Goal: Transaction & Acquisition: Book appointment/travel/reservation

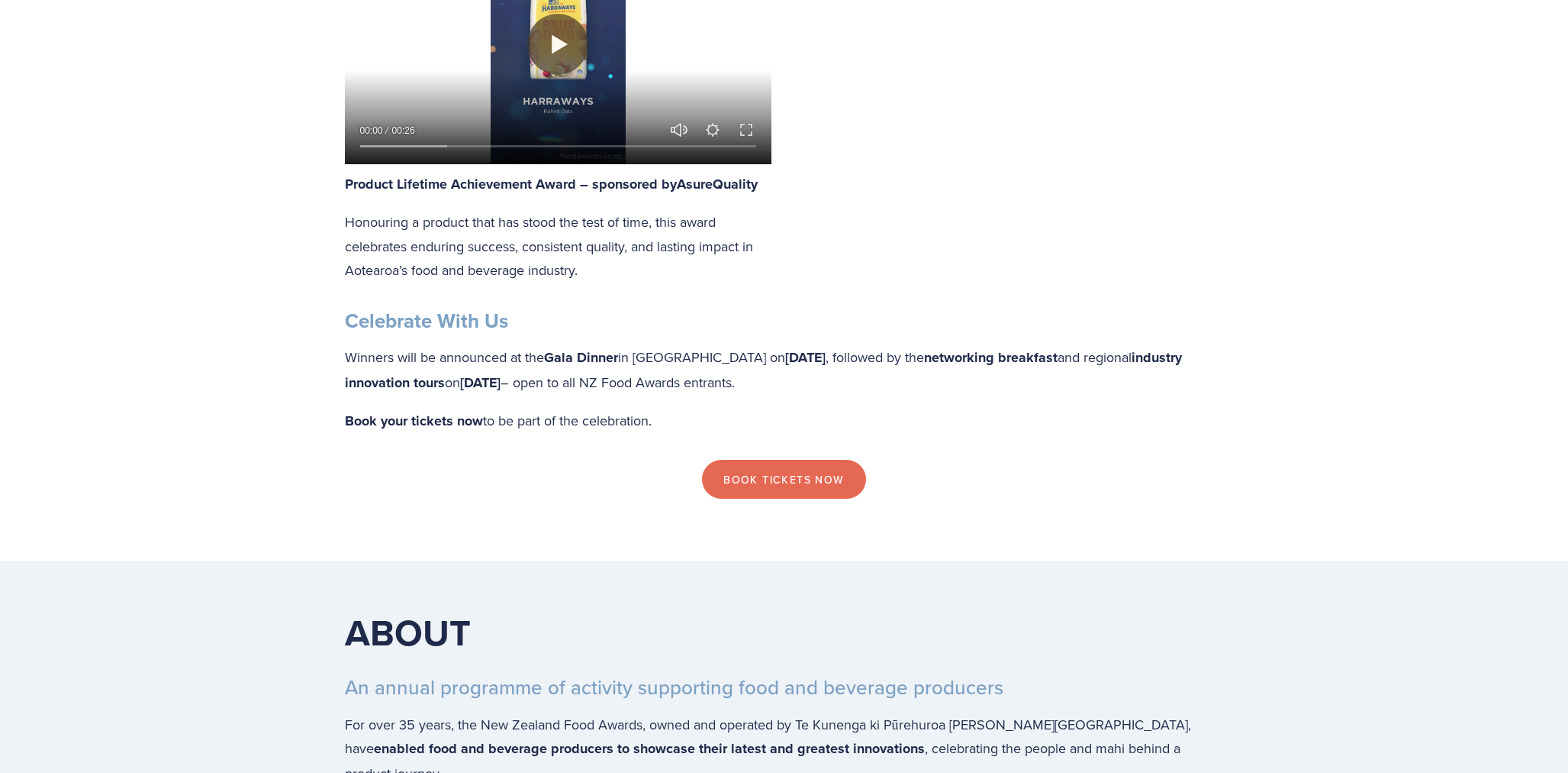
scroll to position [2520, 0]
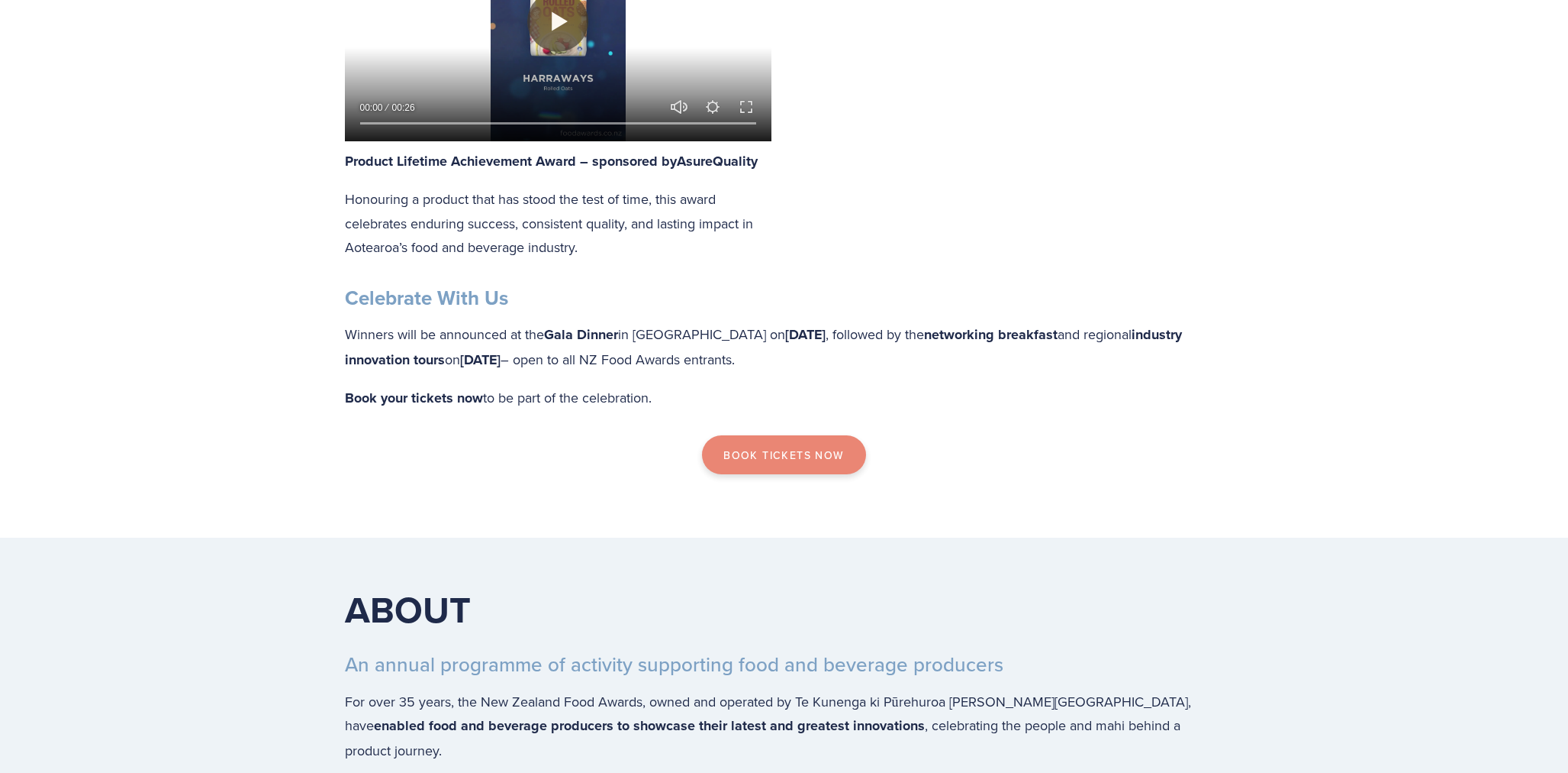
click at [766, 457] on link "Book Tickets now" at bounding box center [783, 456] width 163 height 40
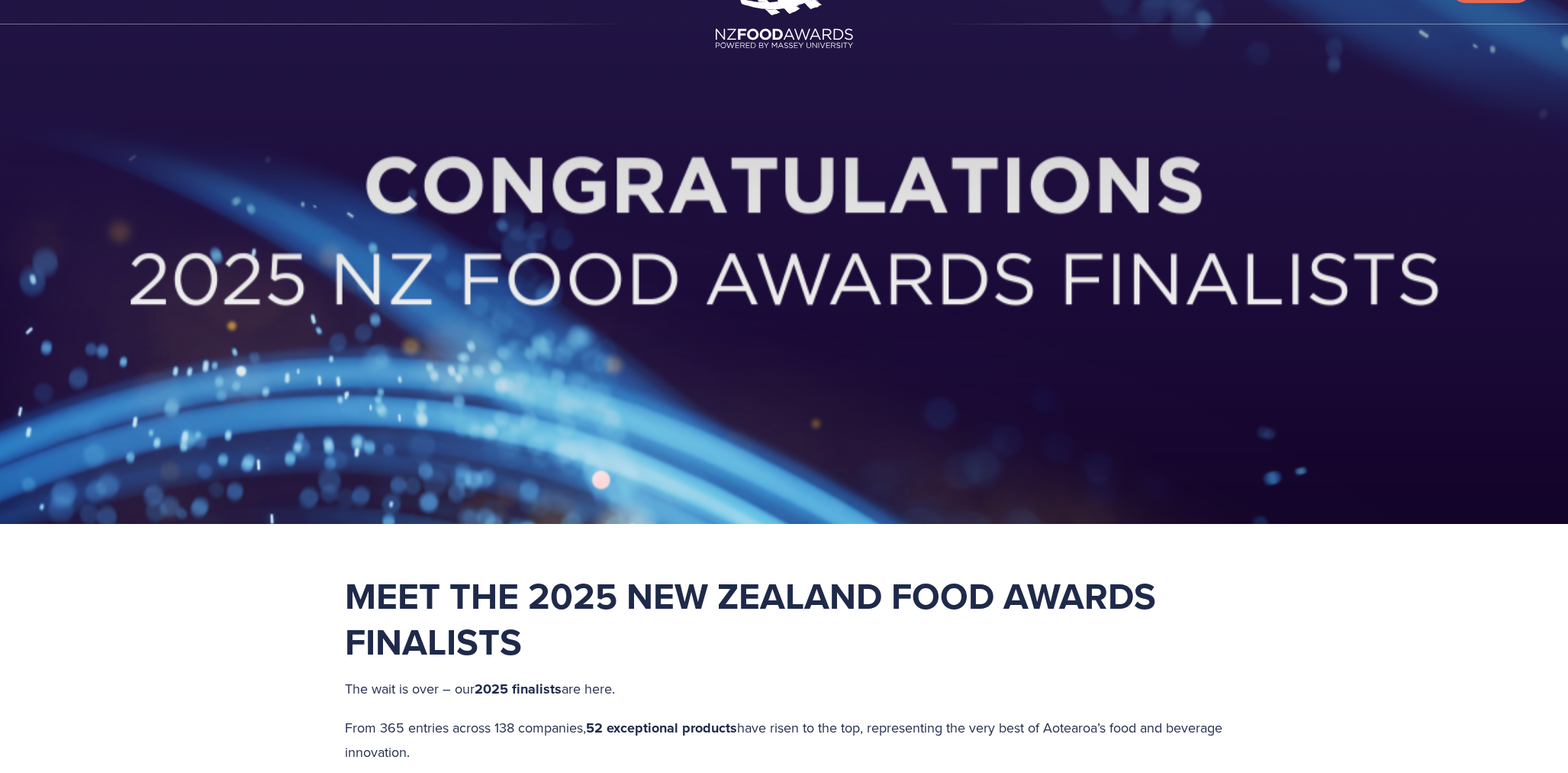
scroll to position [0, 0]
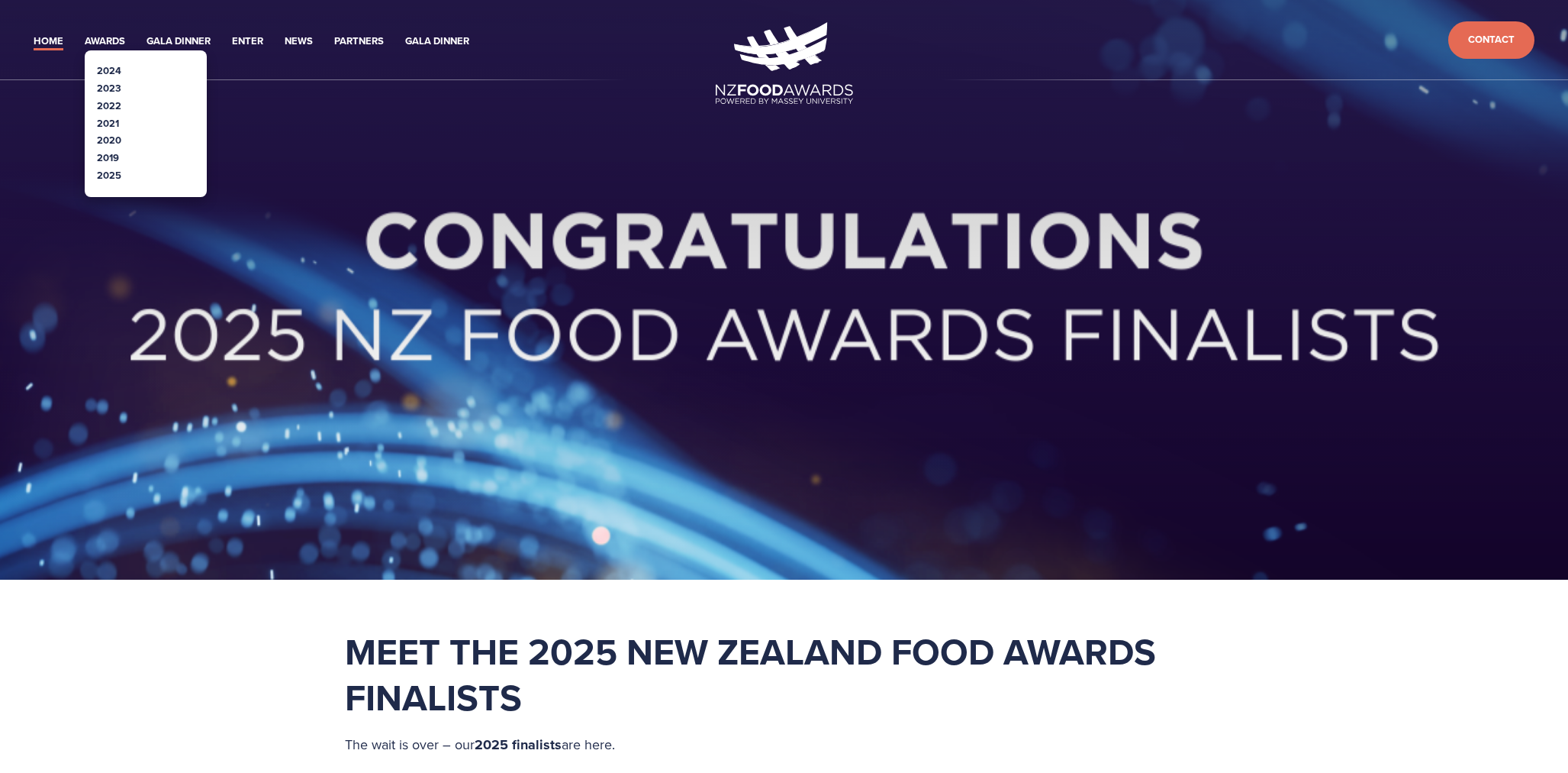
click at [109, 173] on link "2025" at bounding box center [109, 175] width 25 height 15
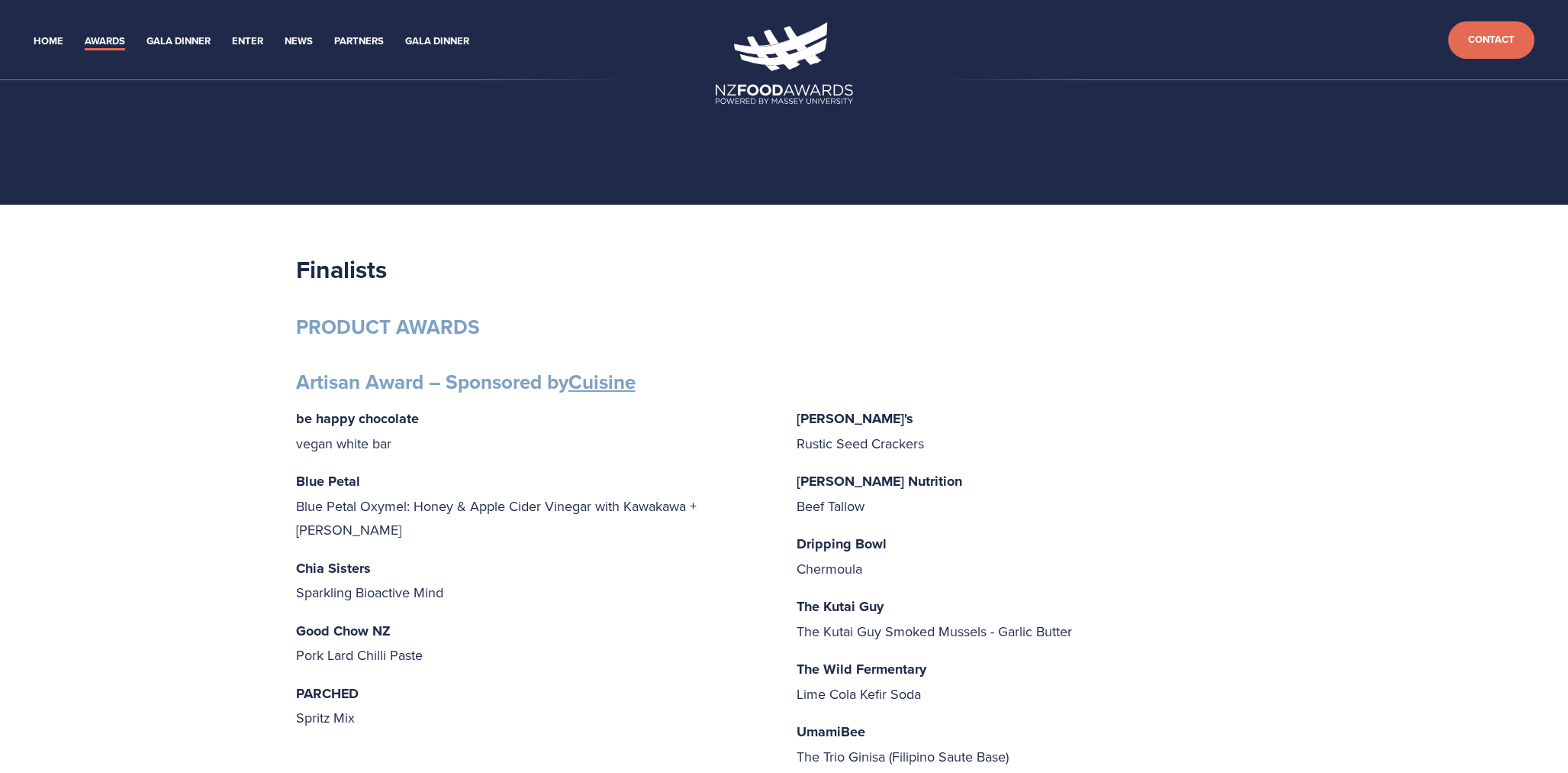
click at [618, 383] on link "Cuisine" at bounding box center [602, 382] width 67 height 29
click at [179, 41] on link "Gala Dinner" at bounding box center [179, 41] width 64 height 18
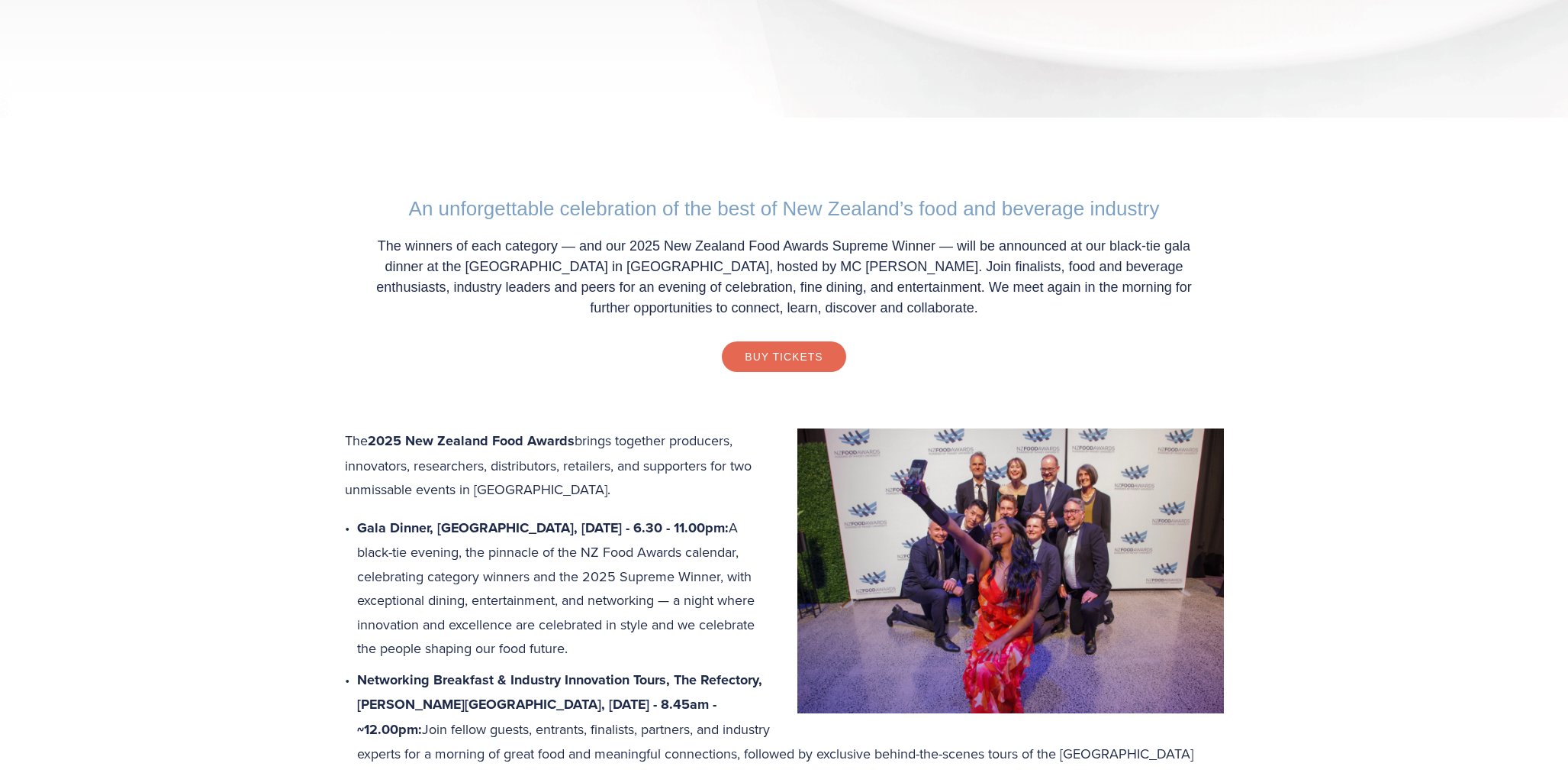
scroll to position [535, 0]
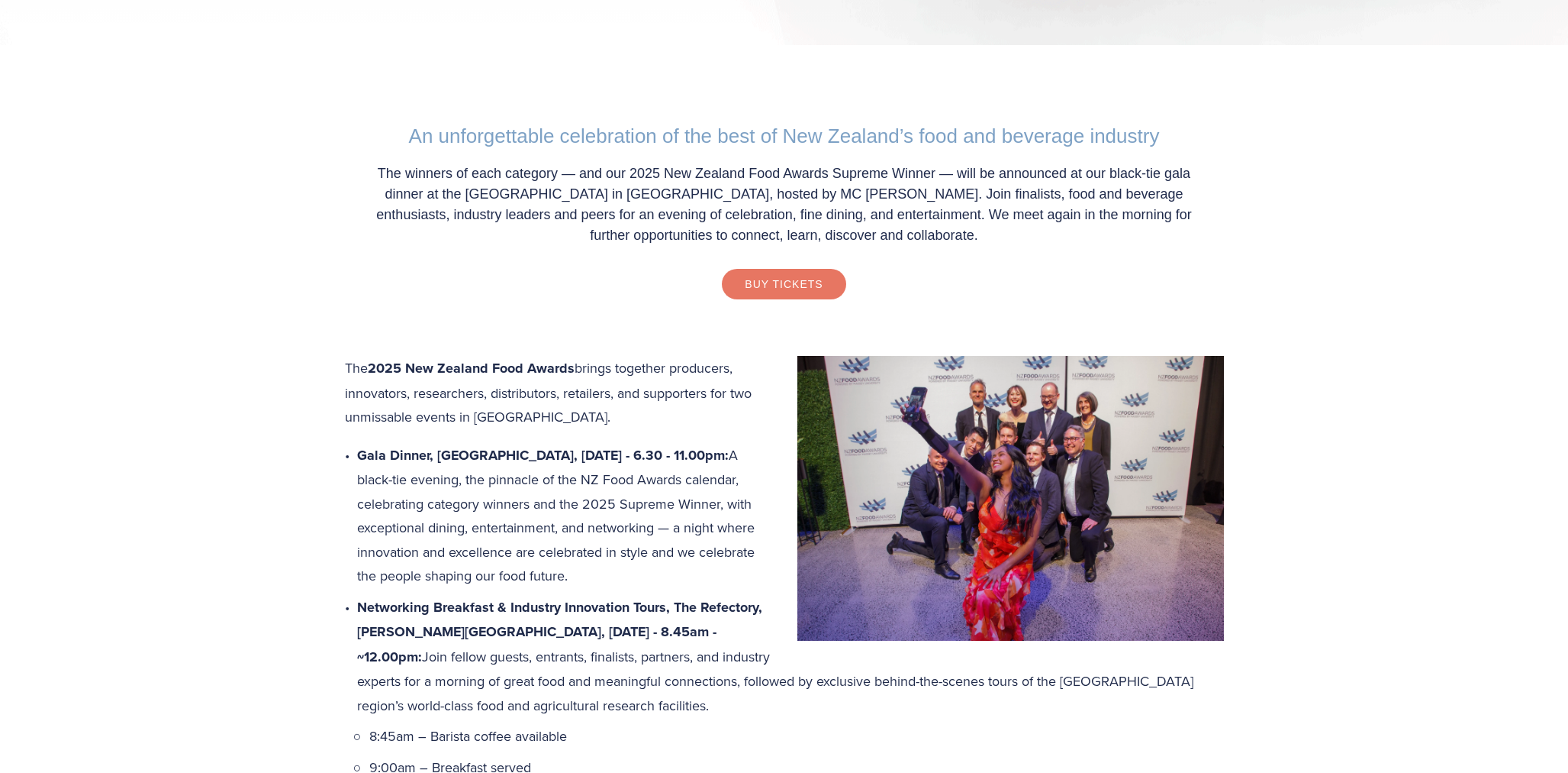
click at [808, 281] on link "Buy Tickets" at bounding box center [783, 285] width 123 height 31
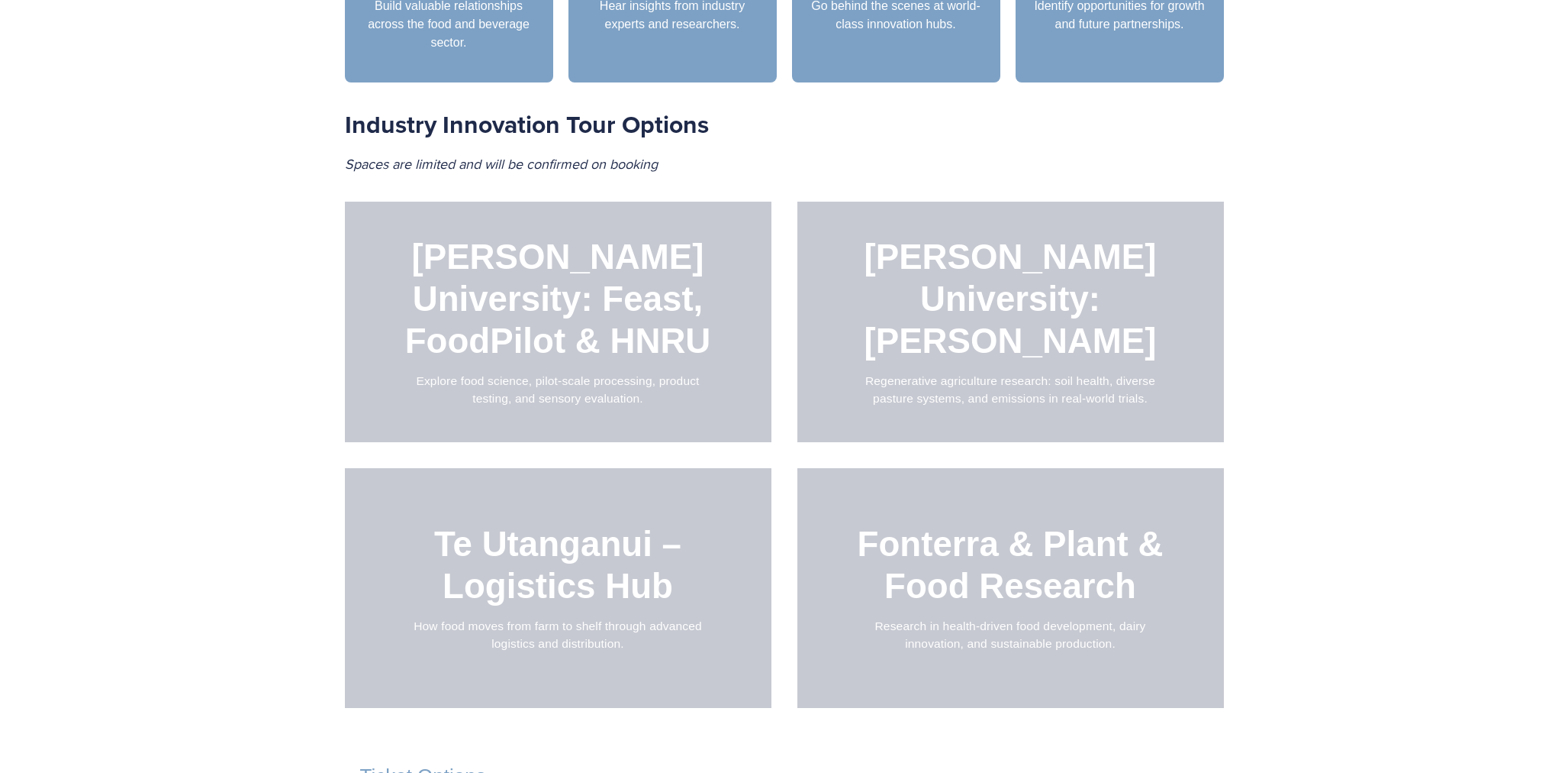
scroll to position [1604, 0]
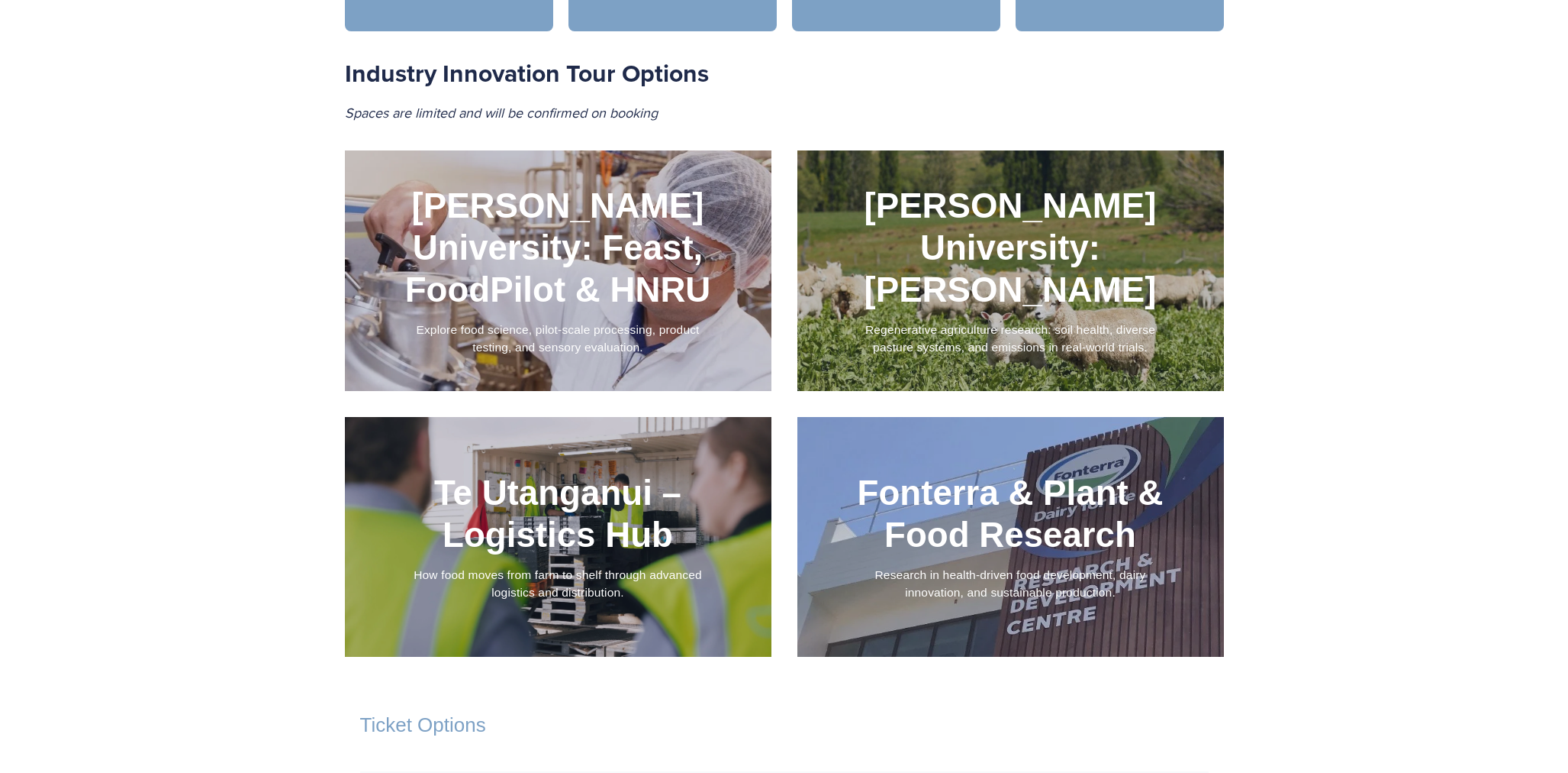
click at [669, 349] on div at bounding box center [558, 271] width 427 height 241
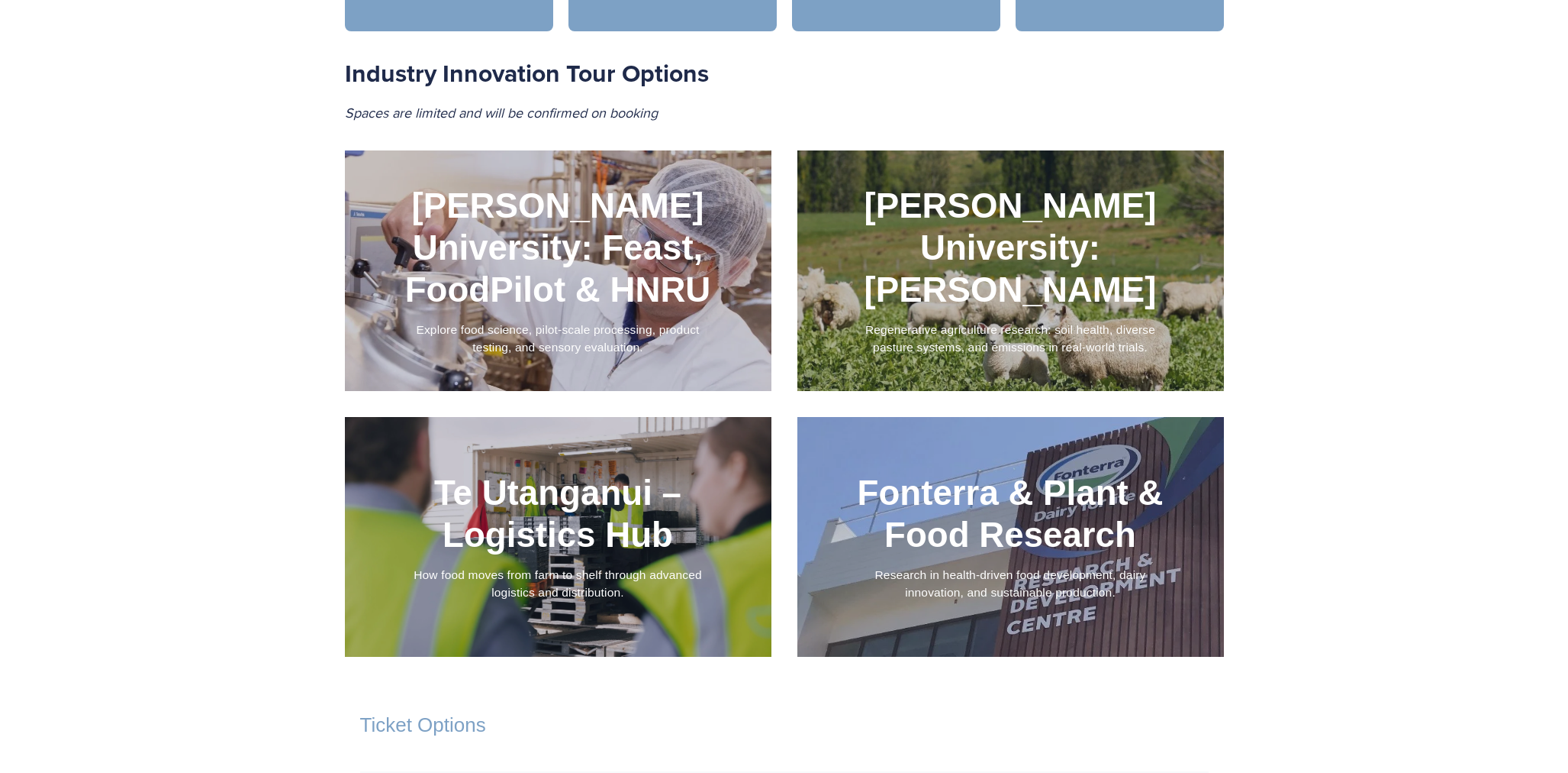
click at [1069, 279] on div at bounding box center [1011, 271] width 427 height 241
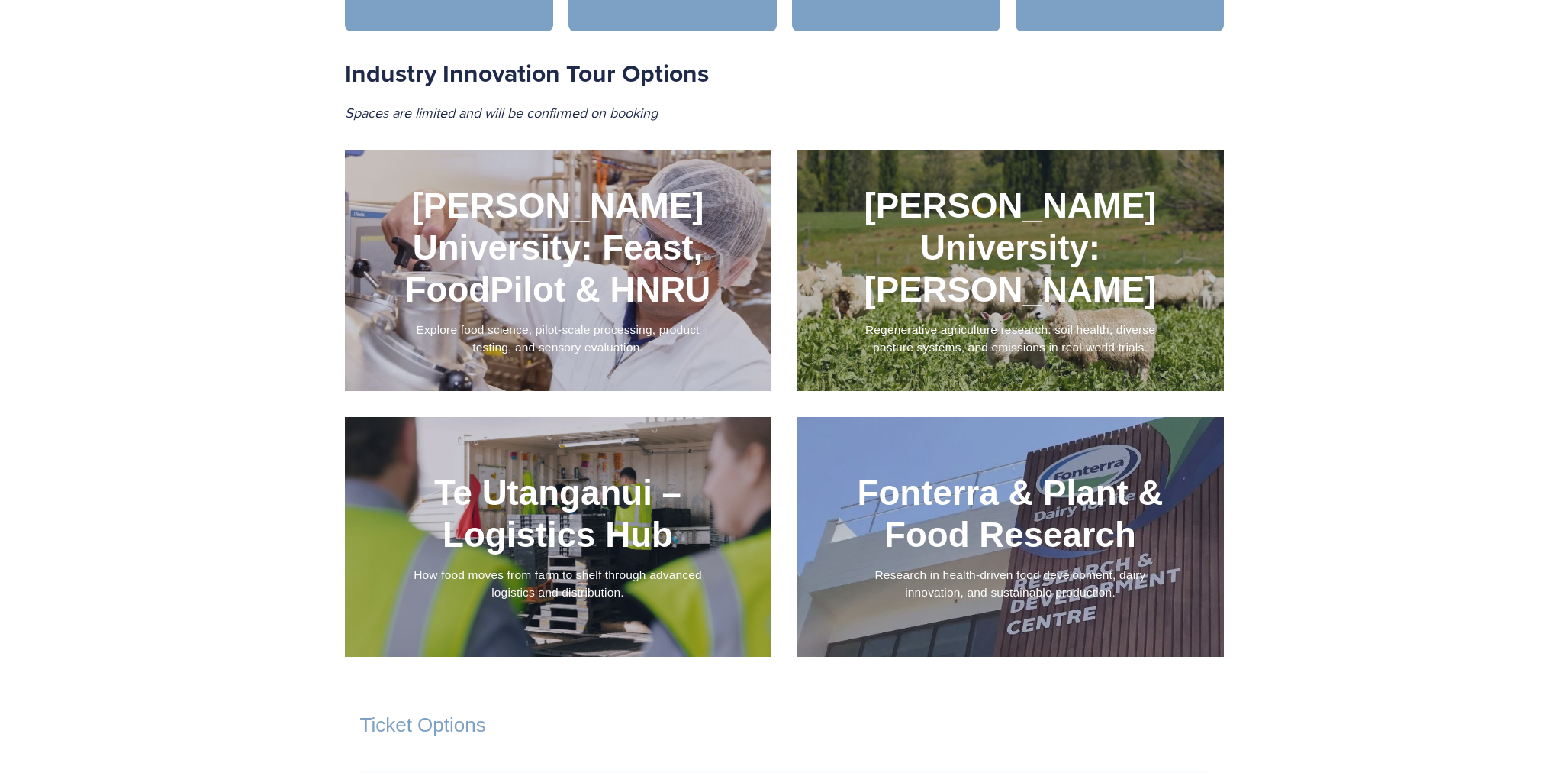
click at [608, 470] on div at bounding box center [558, 537] width 427 height 240
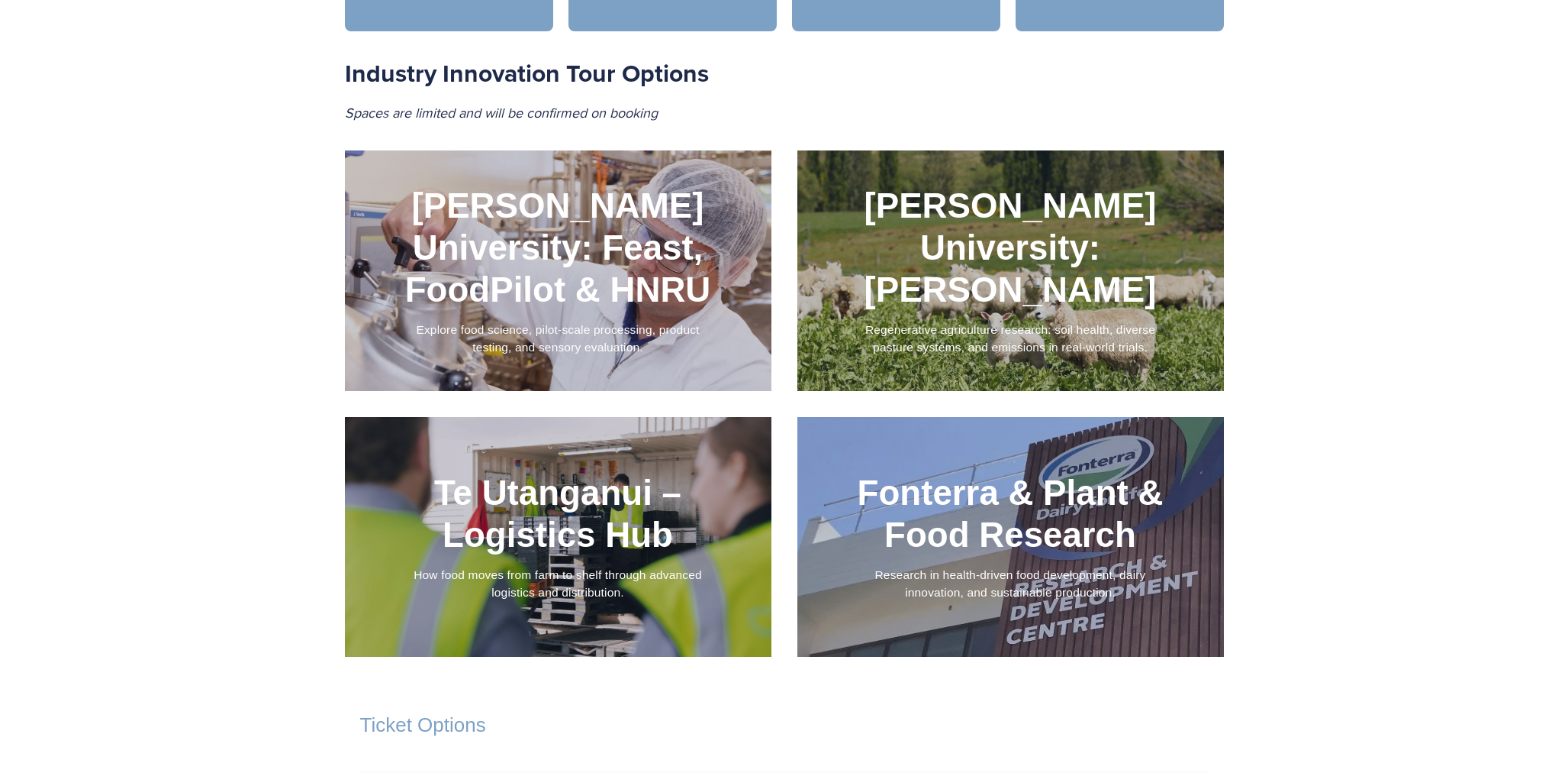
click at [921, 469] on div at bounding box center [1011, 537] width 427 height 240
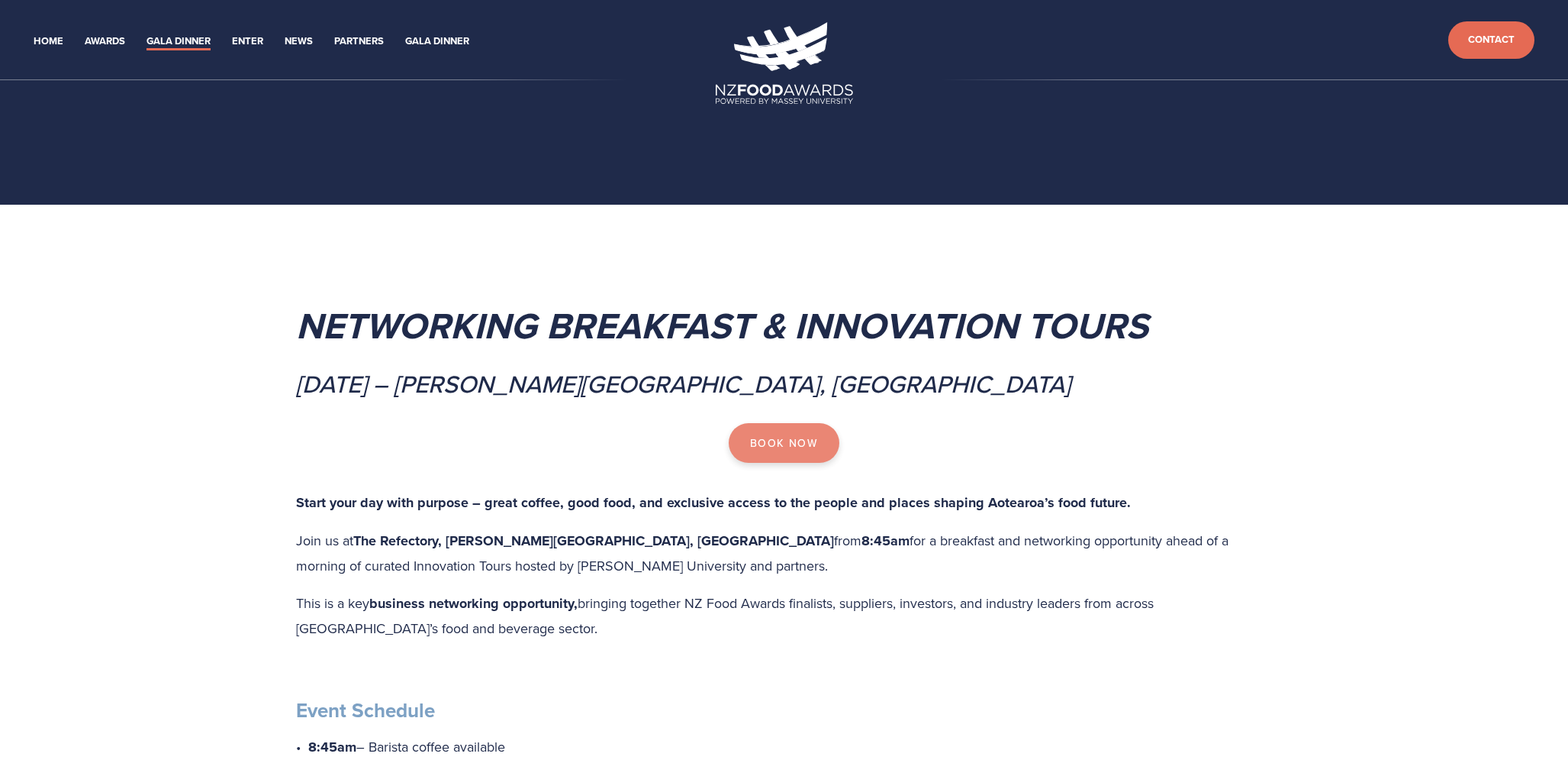
click at [782, 442] on link "Book Now" at bounding box center [784, 443] width 110 height 40
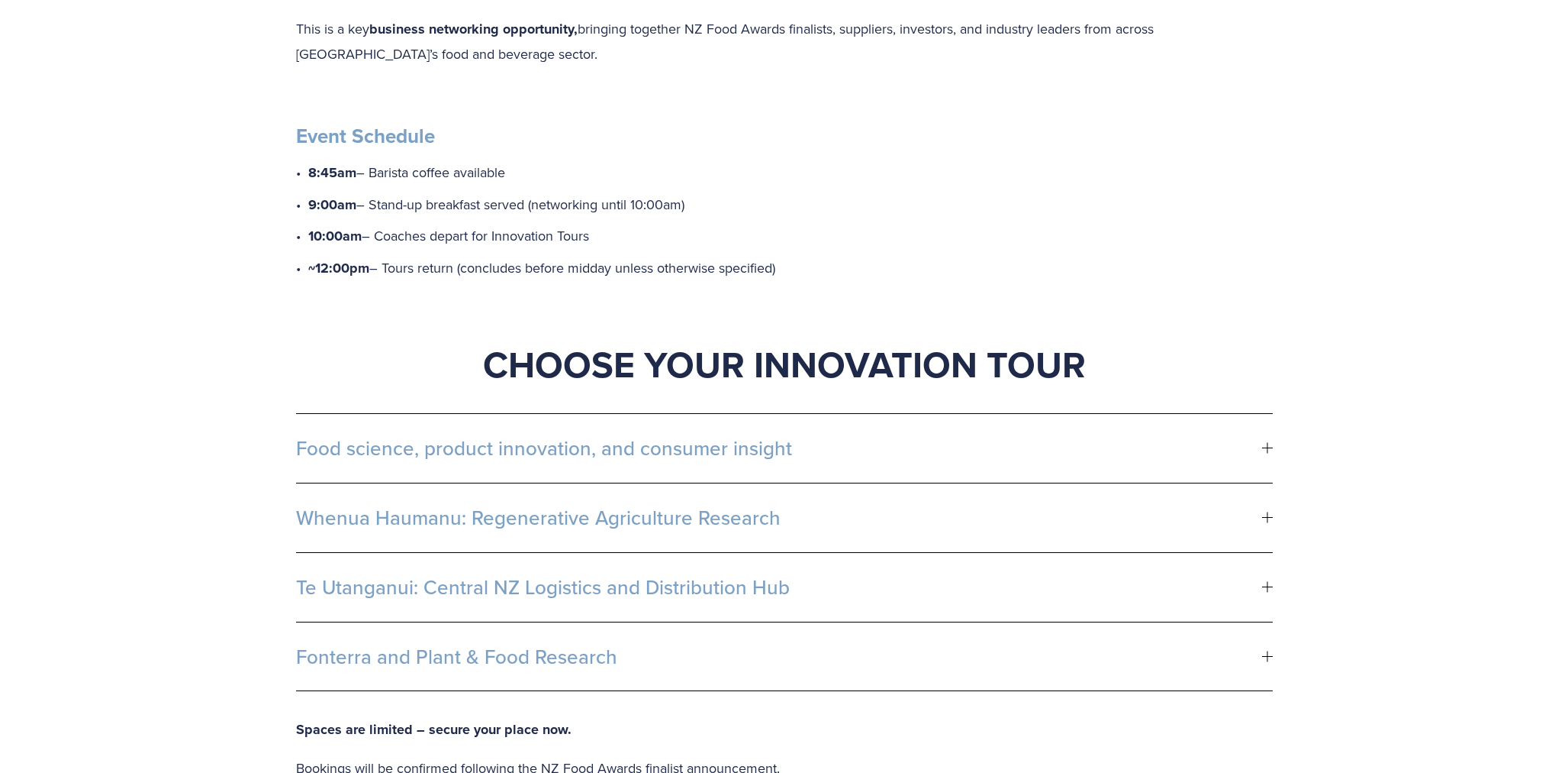
scroll to position [764, 0]
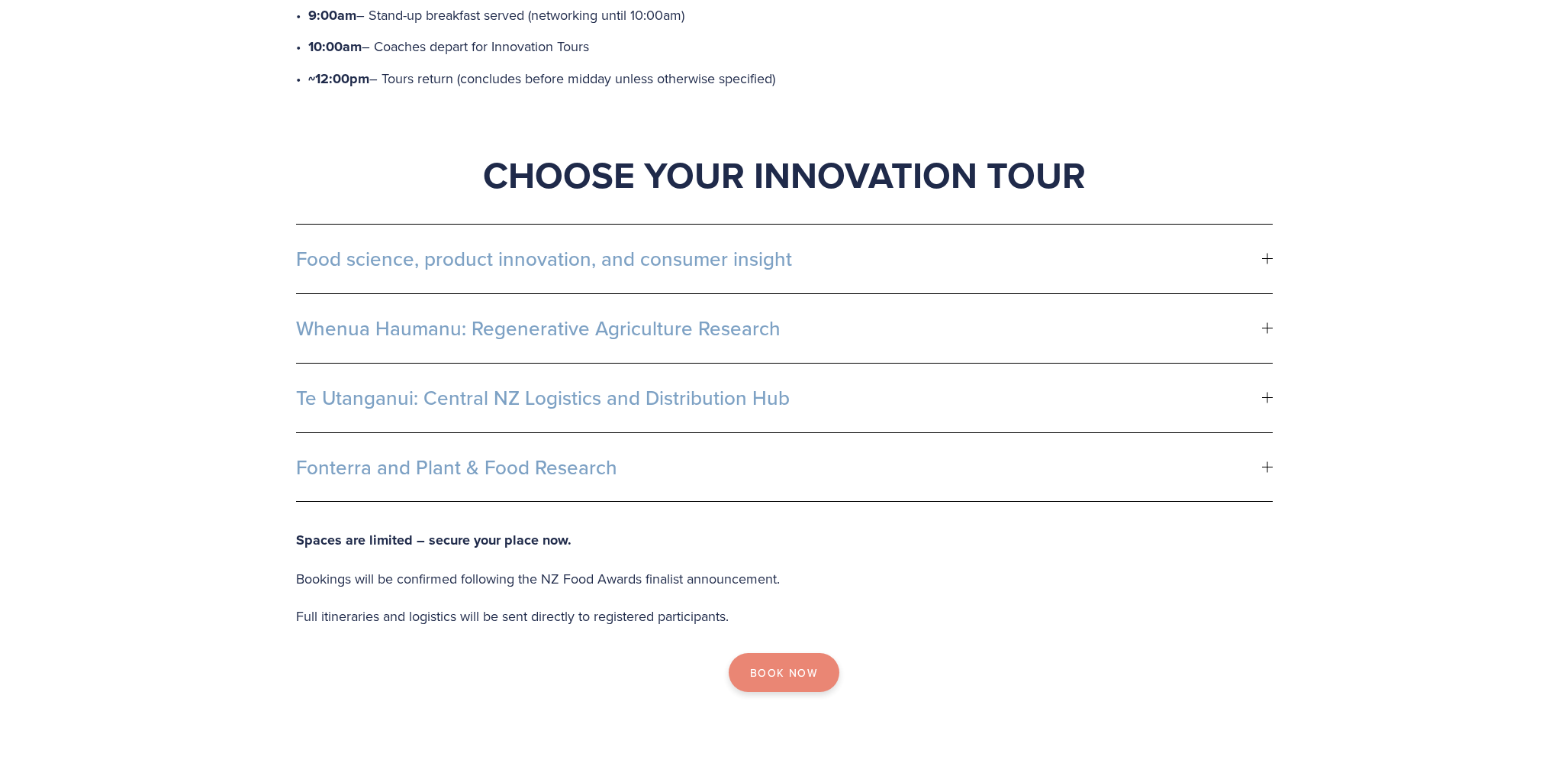
click at [784, 672] on link "Book Now" at bounding box center [784, 673] width 110 height 40
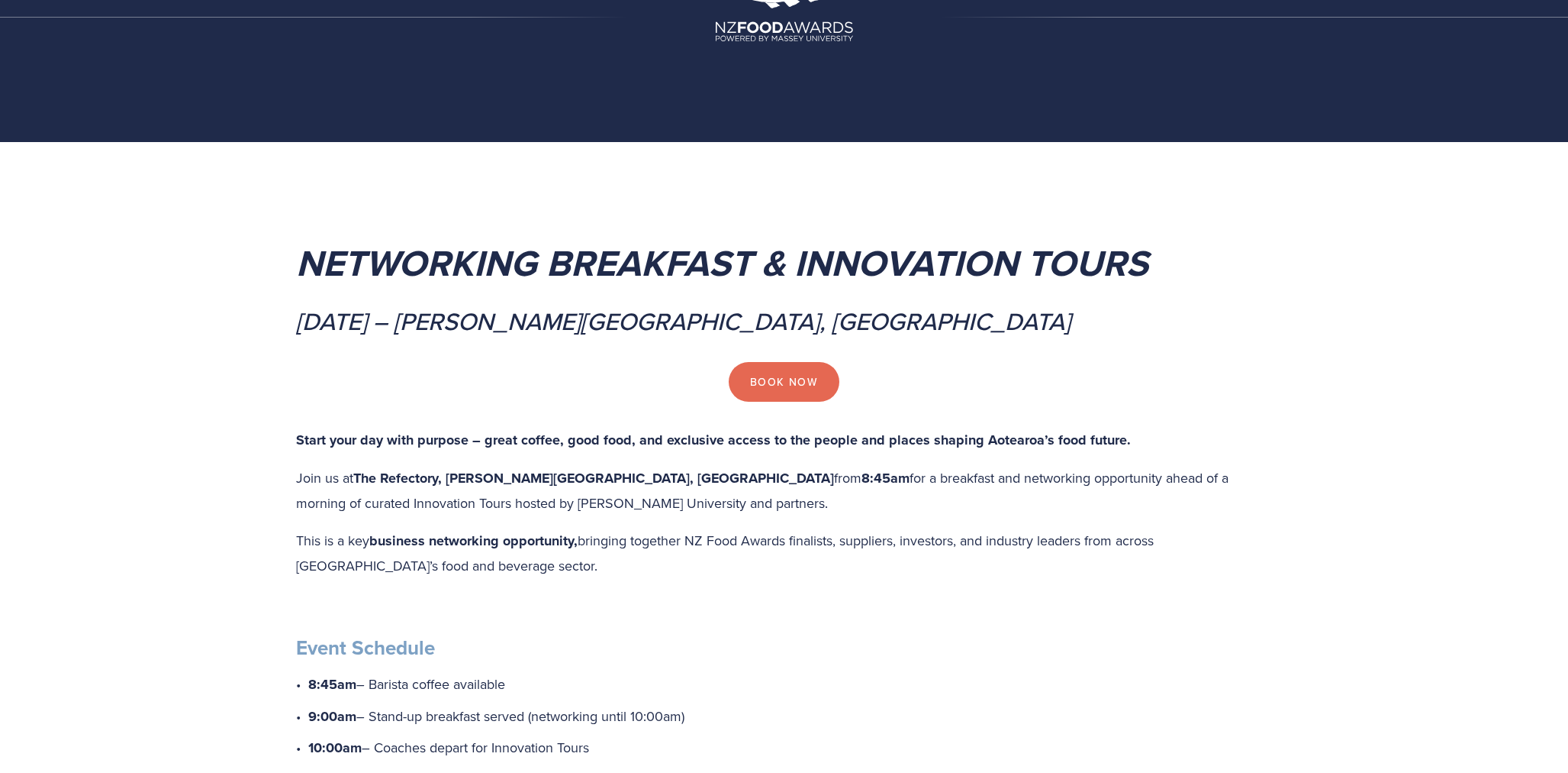
scroll to position [0, 0]
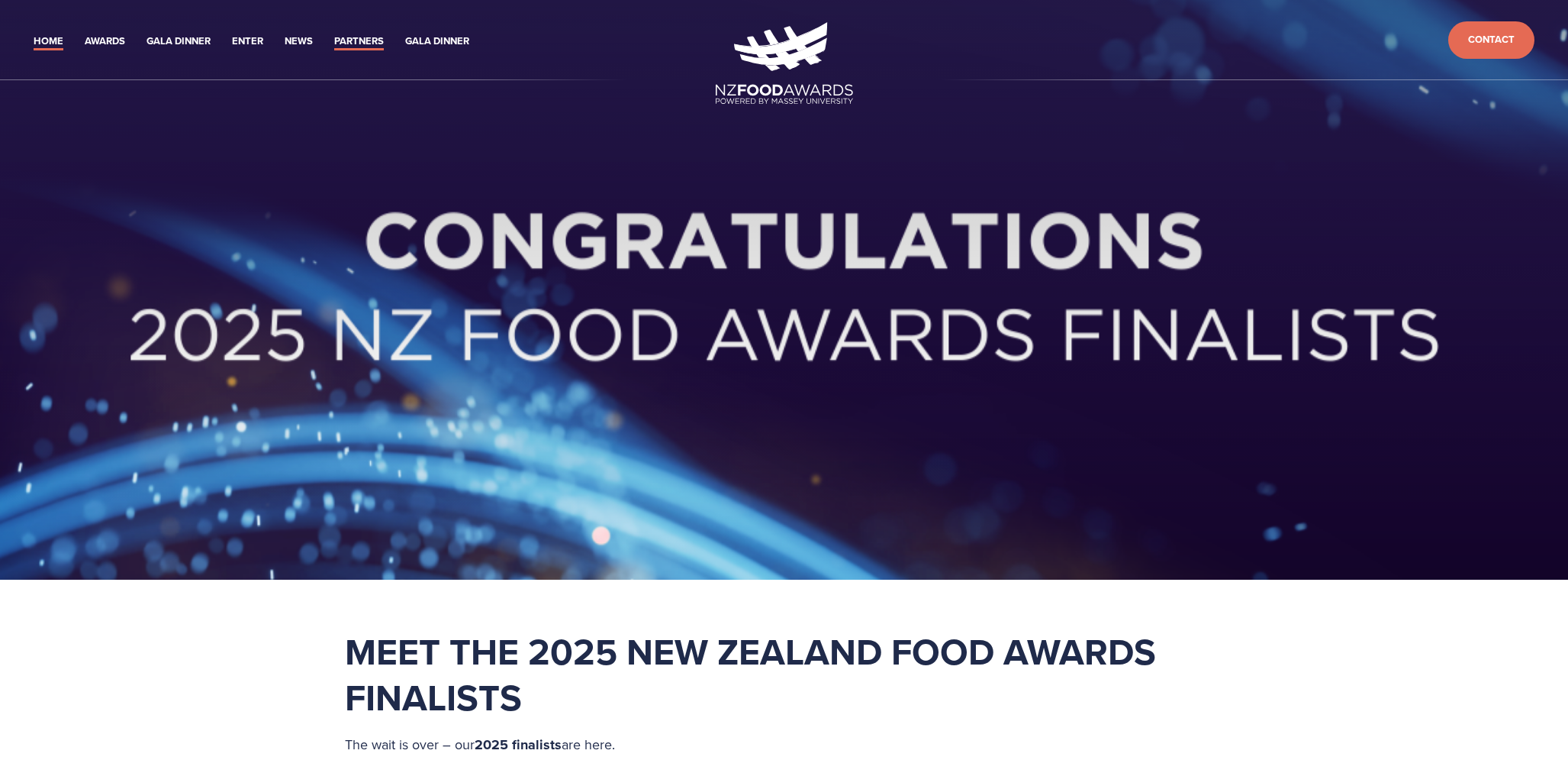
click at [346, 39] on link "Partners" at bounding box center [359, 41] width 50 height 18
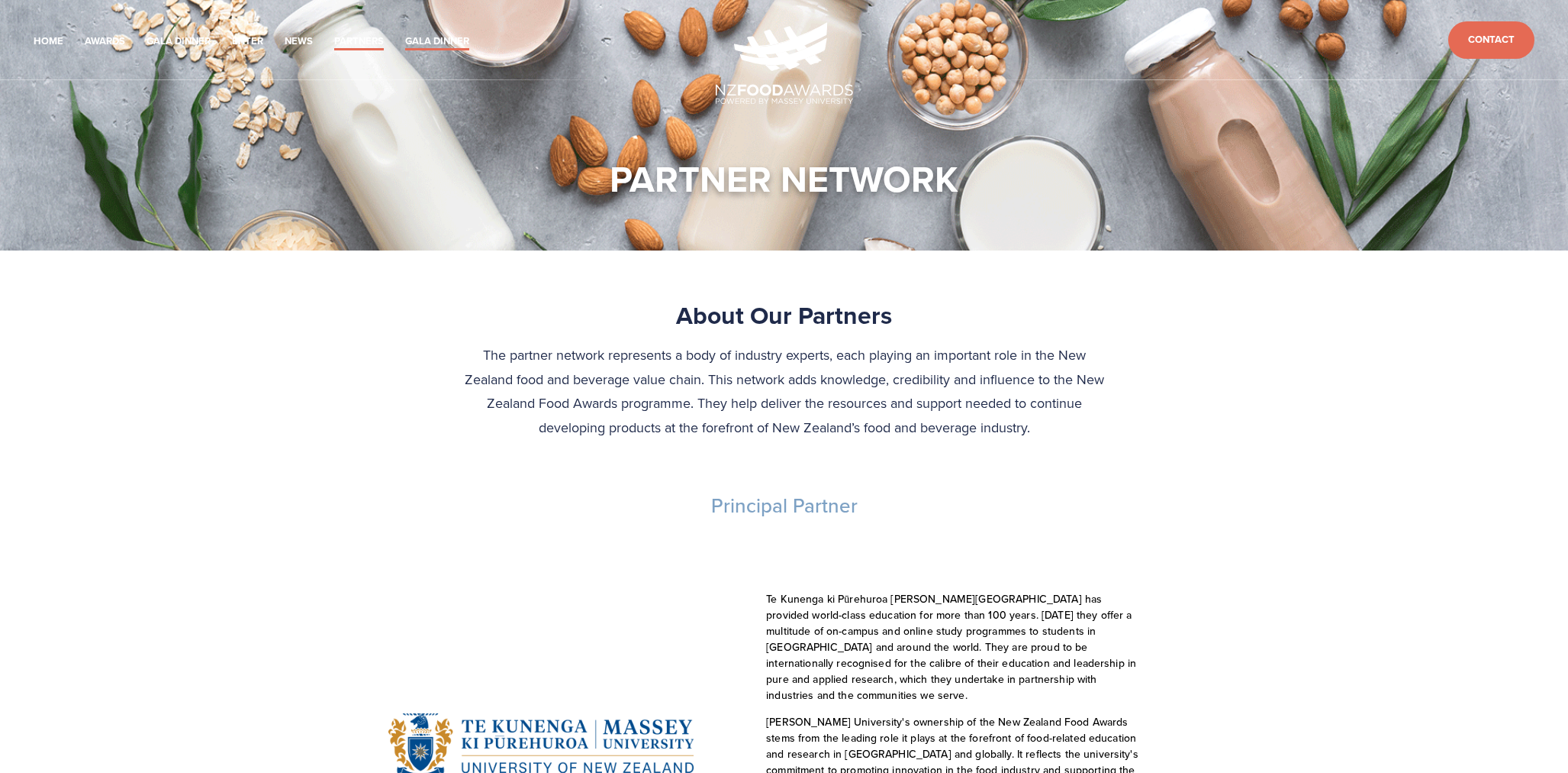
click at [449, 36] on link "Gala Dinner" at bounding box center [438, 41] width 64 height 18
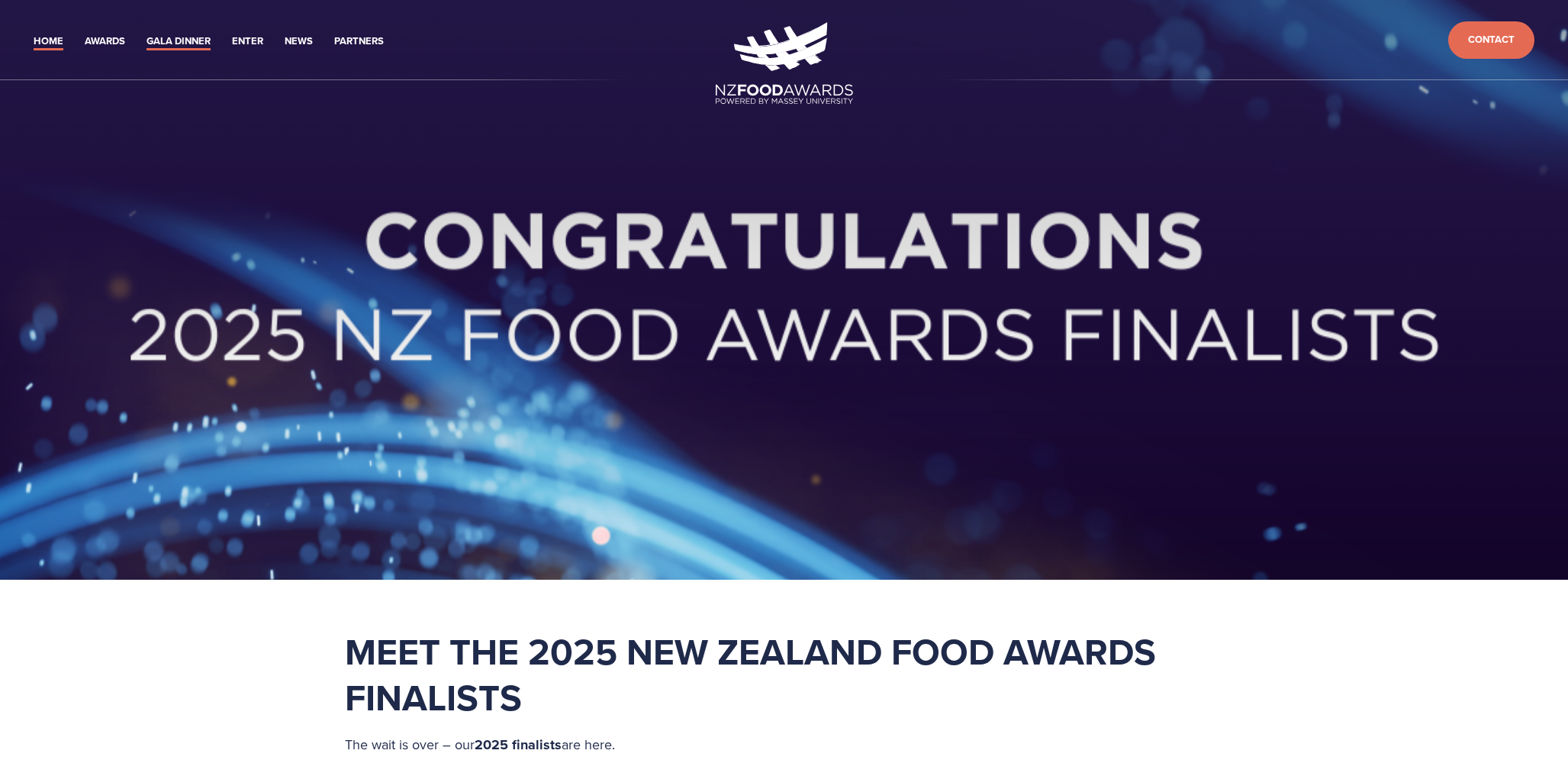
click at [189, 38] on link "Gala Dinner" at bounding box center [179, 41] width 64 height 18
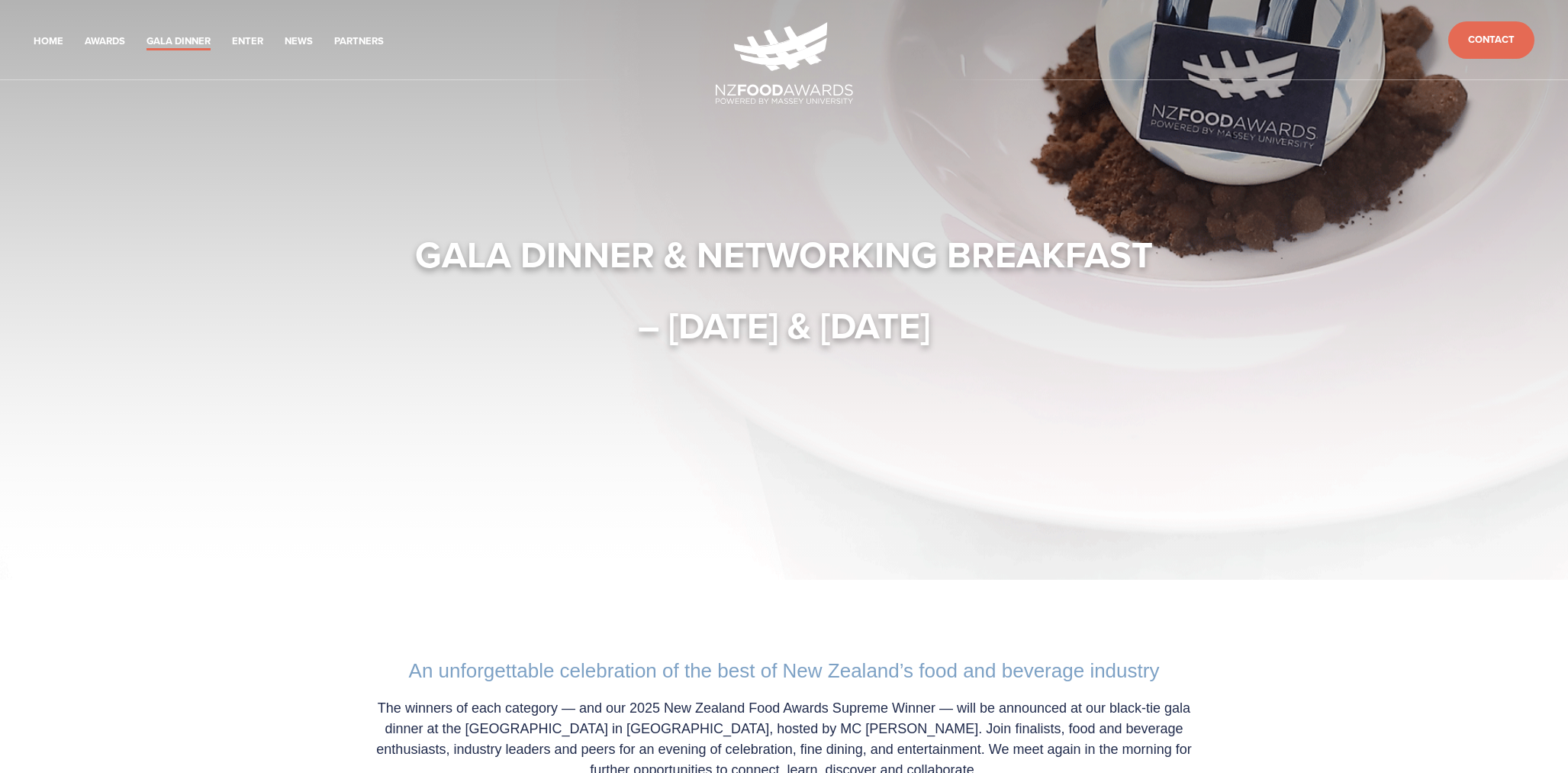
click at [29, 37] on ul "Home Awards 2024 2023 2022 2021 Enter" at bounding box center [370, 40] width 691 height 21
click at [42, 39] on link "Home" at bounding box center [48, 41] width 30 height 18
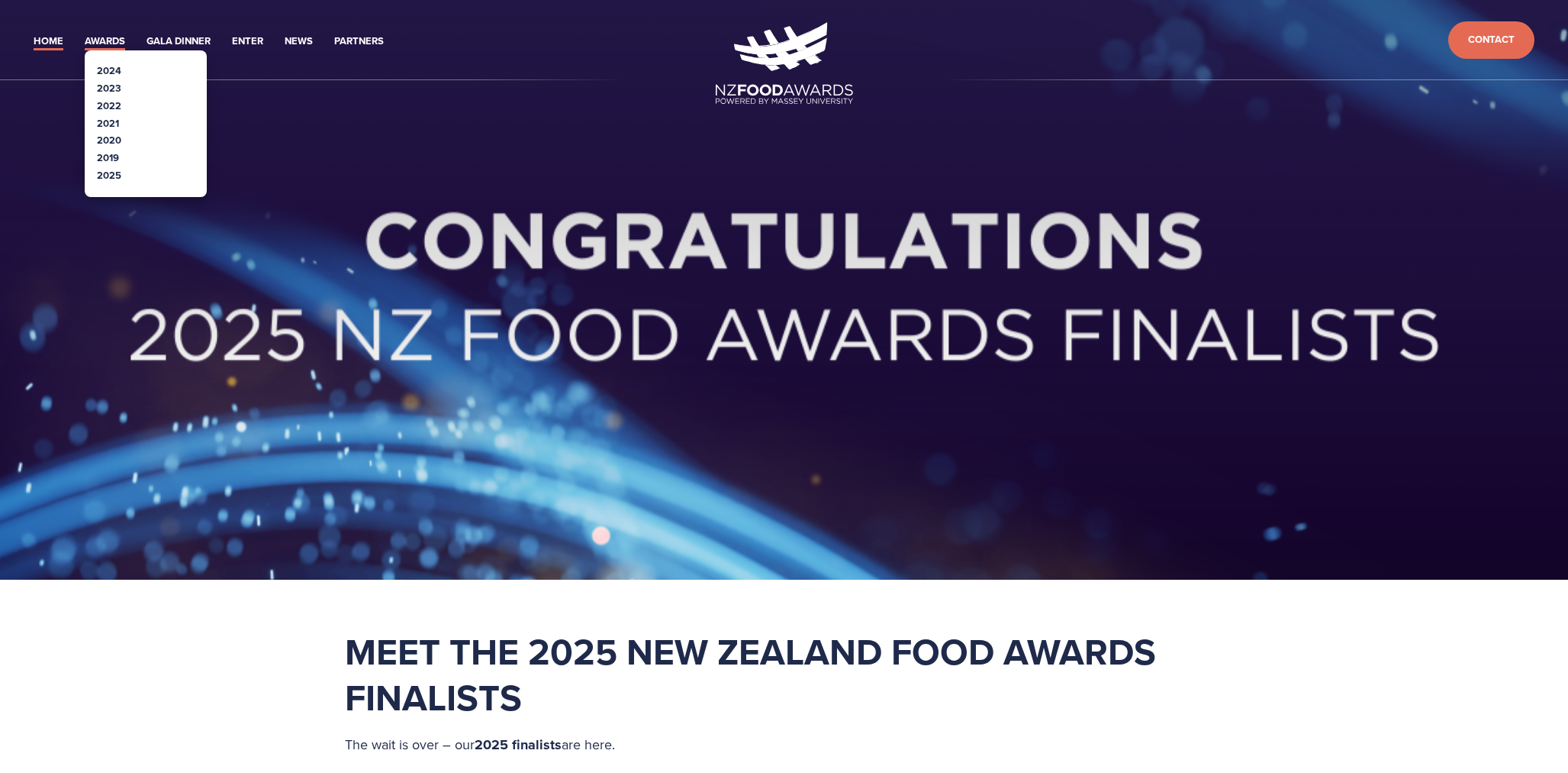
click at [111, 43] on link "Awards" at bounding box center [105, 41] width 41 height 18
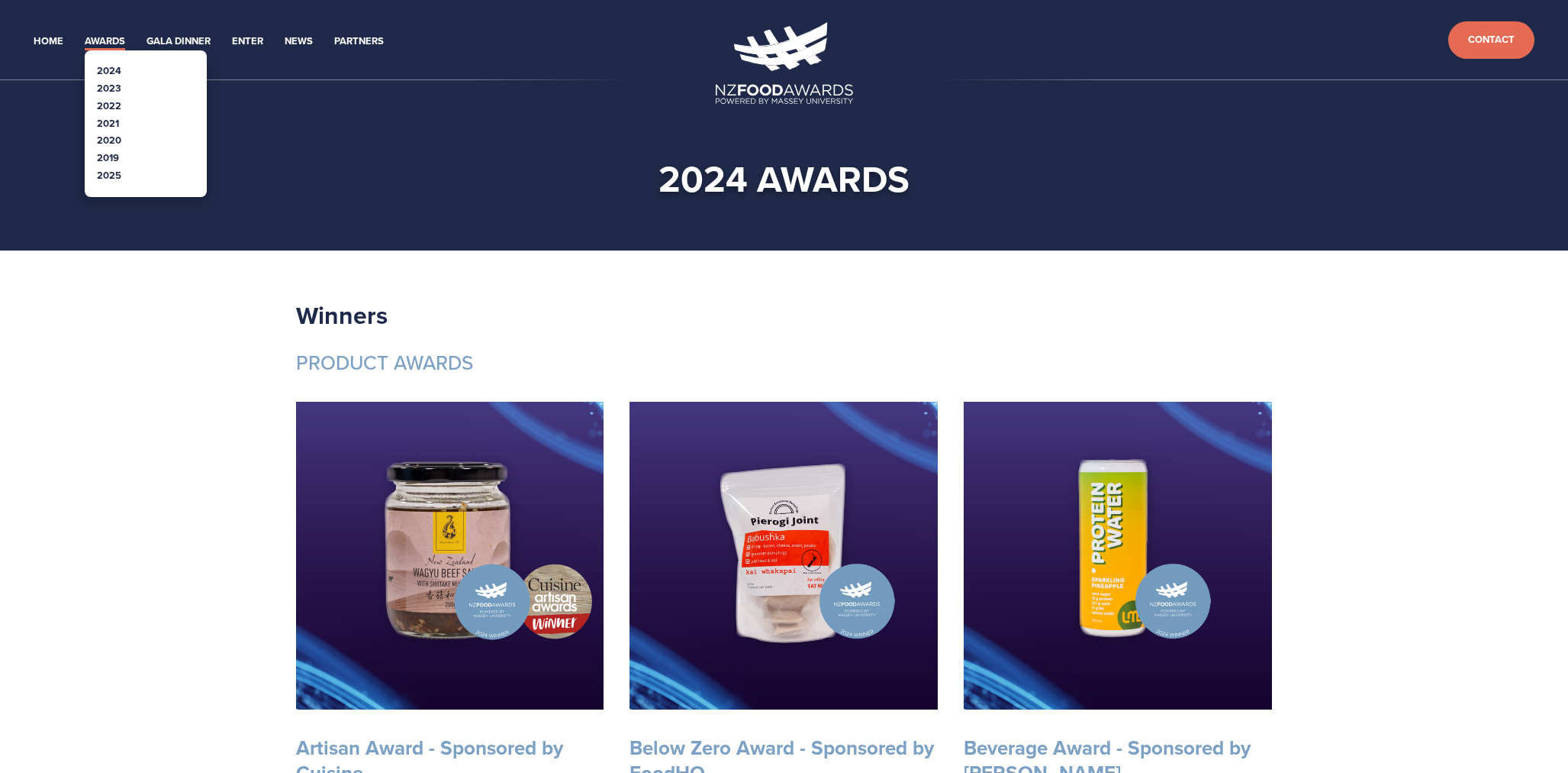
click at [119, 40] on link "Awards" at bounding box center [105, 41] width 41 height 18
click at [110, 43] on link "Awards" at bounding box center [105, 41] width 41 height 18
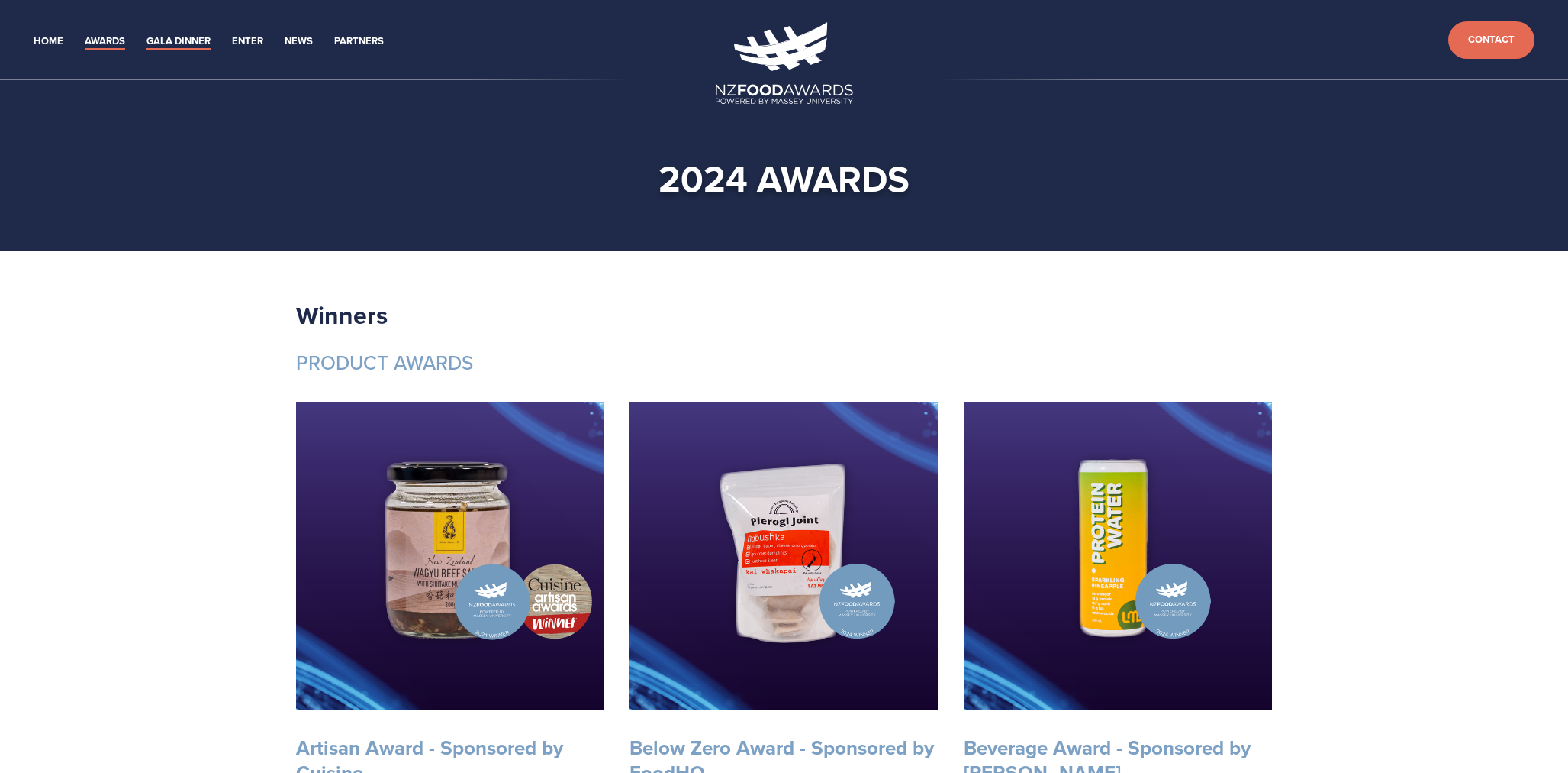
click at [176, 36] on link "Gala Dinner" at bounding box center [179, 41] width 64 height 18
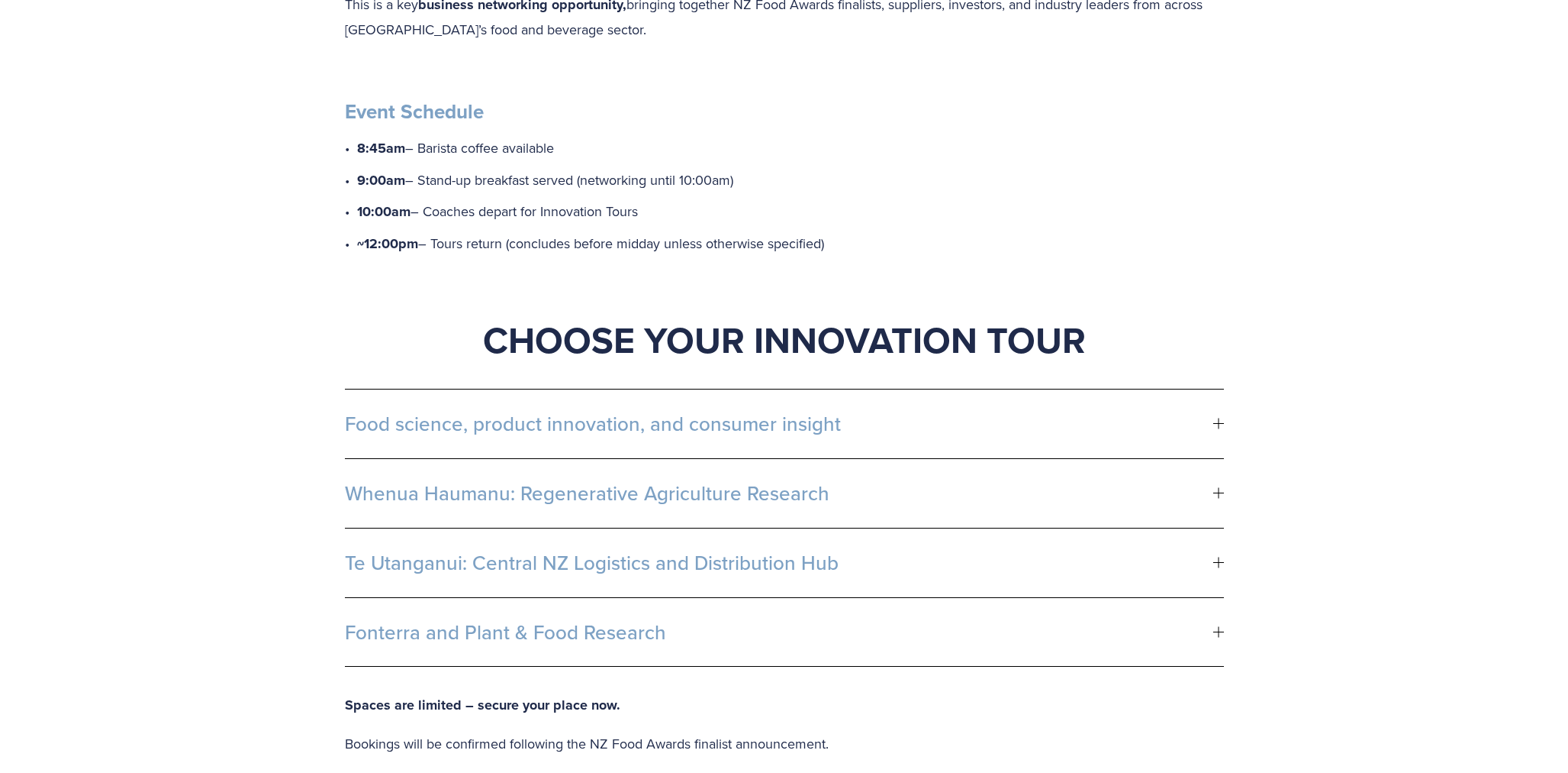
scroll to position [3513, 0]
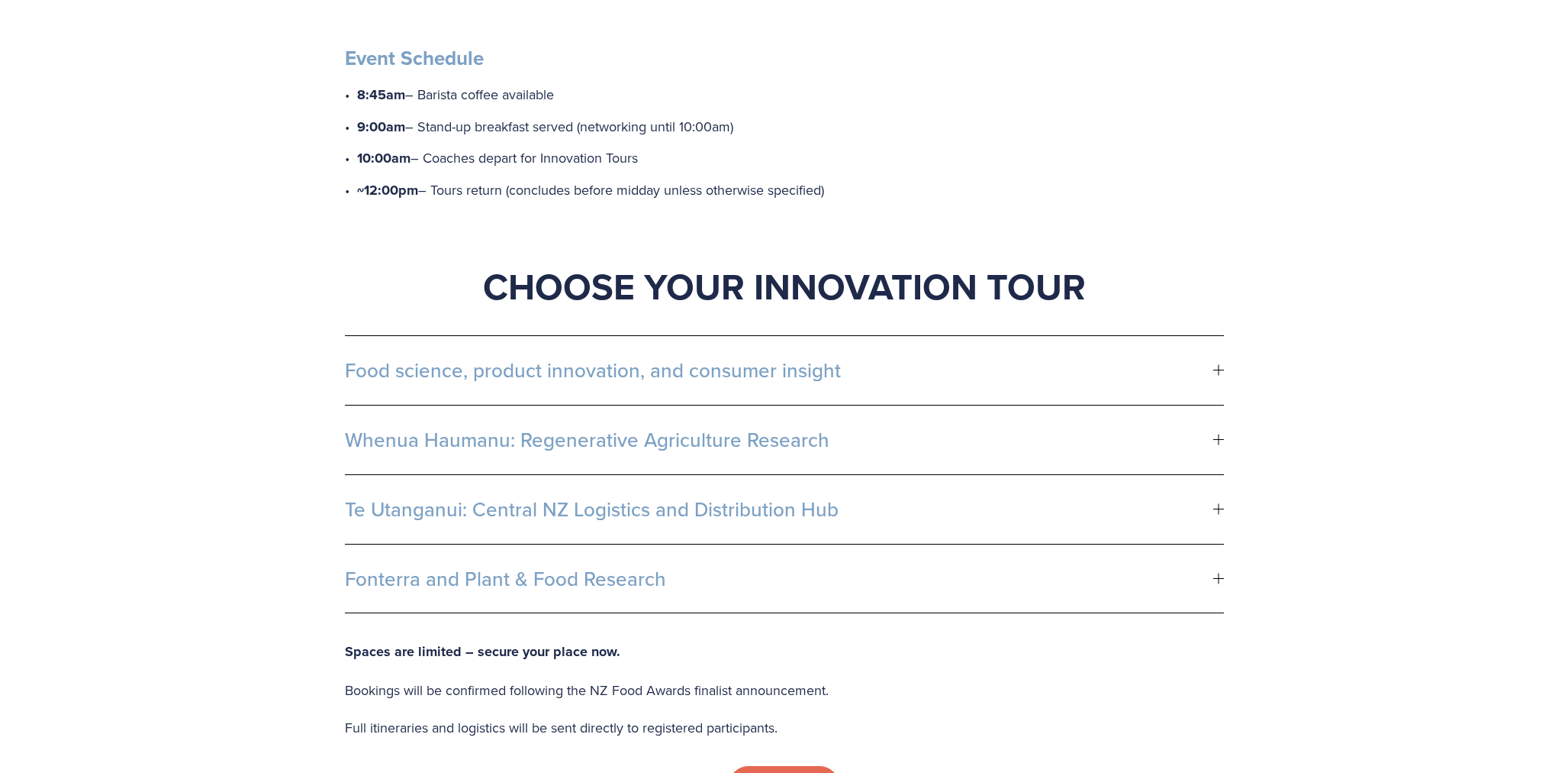
click at [999, 374] on span "Food science, product innovation, and consumer insight" at bounding box center [779, 370] width 868 height 23
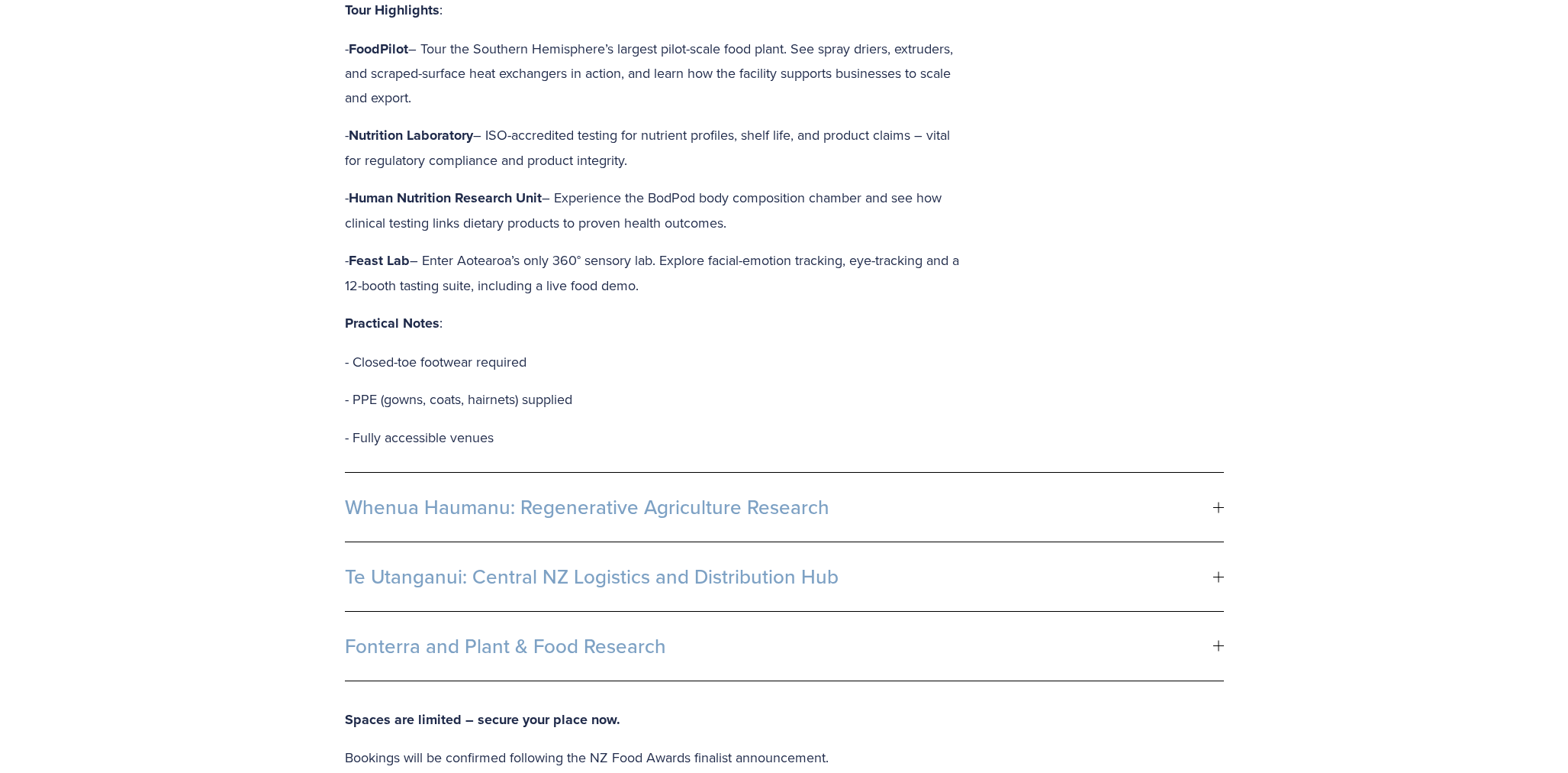
scroll to position [4048, 0]
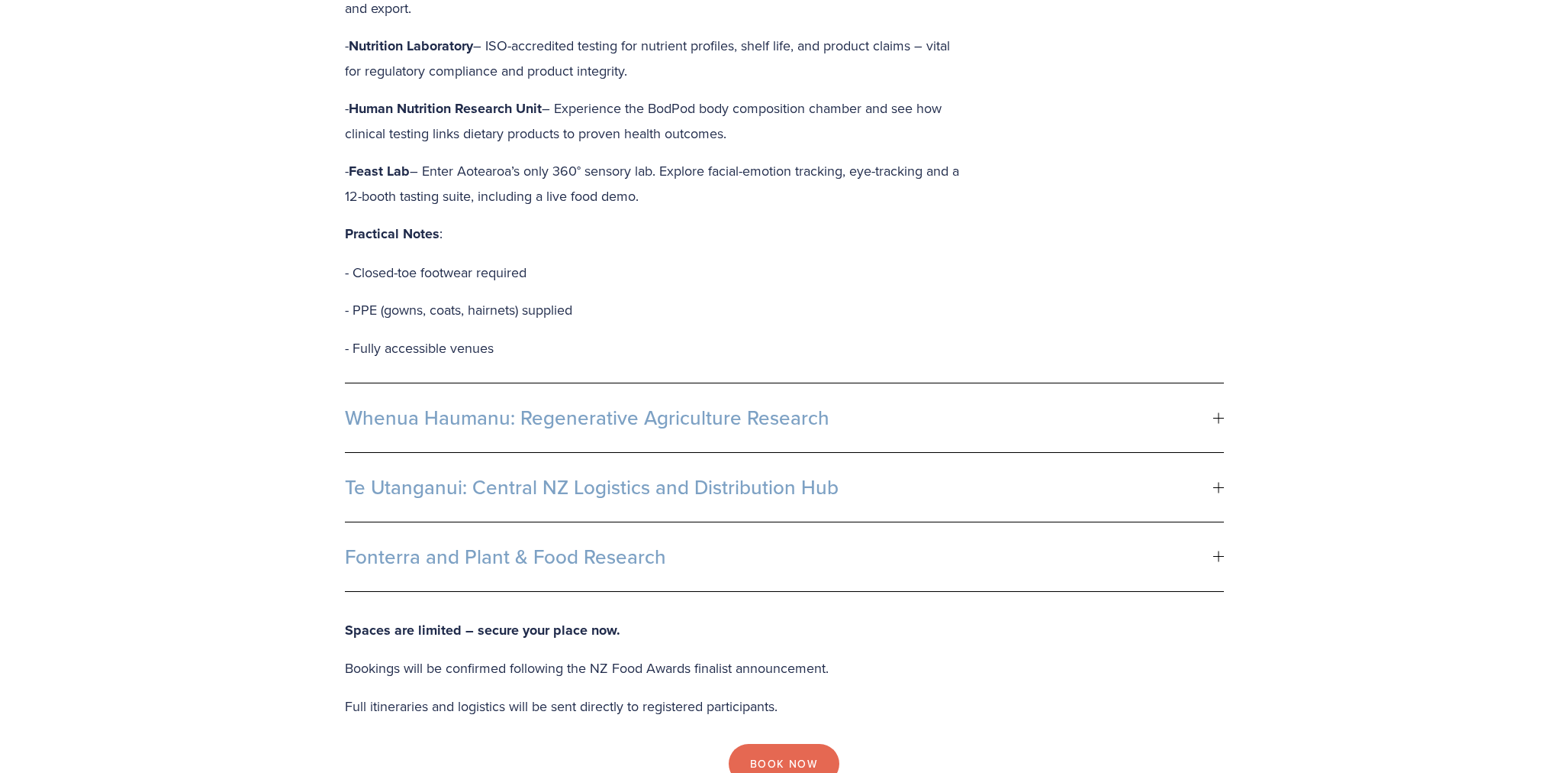
click at [976, 434] on button "Whenua Haumanu: Regenerative Agriculture Research" at bounding box center [784, 418] width 879 height 69
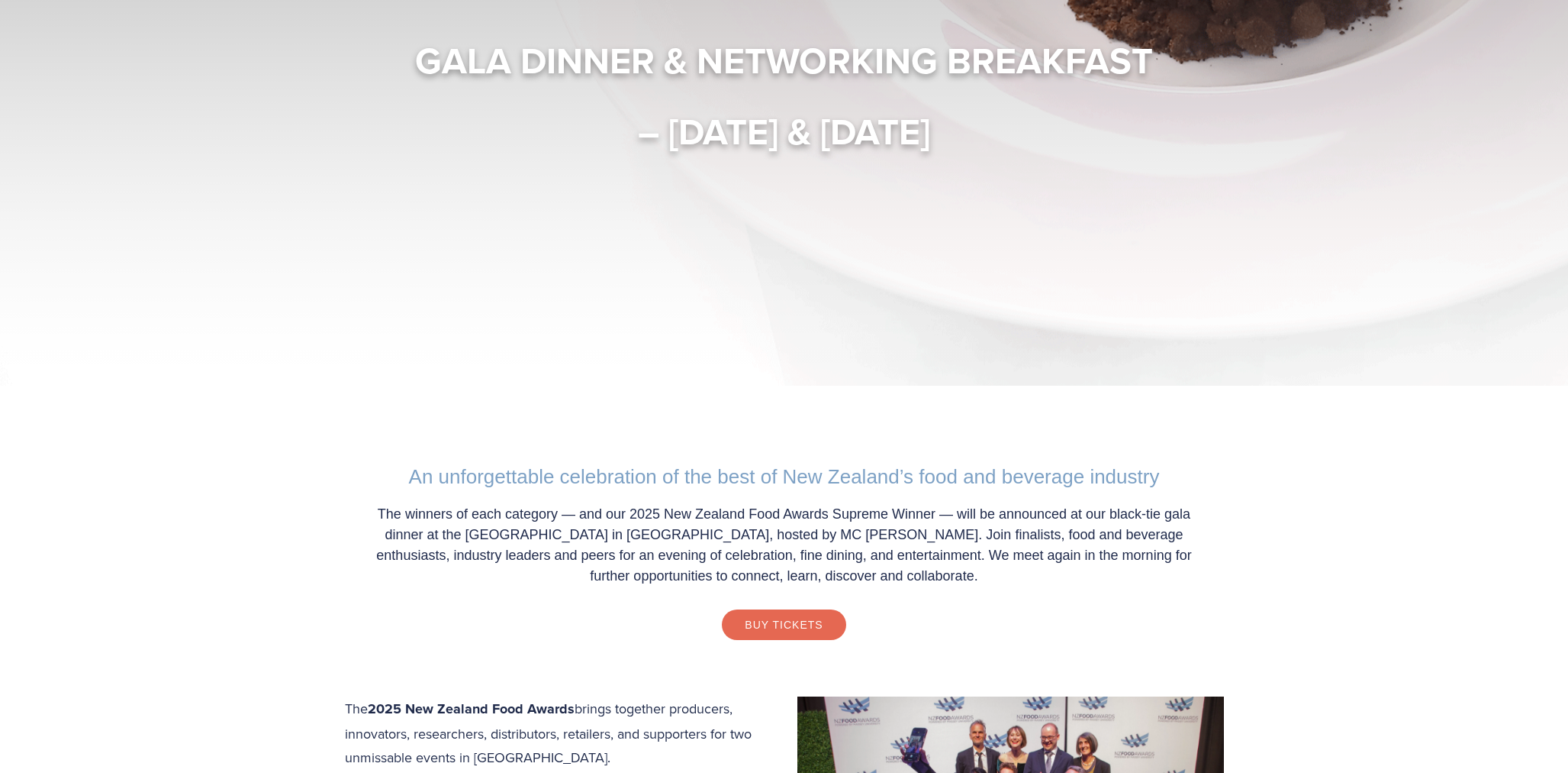
scroll to position [0, 0]
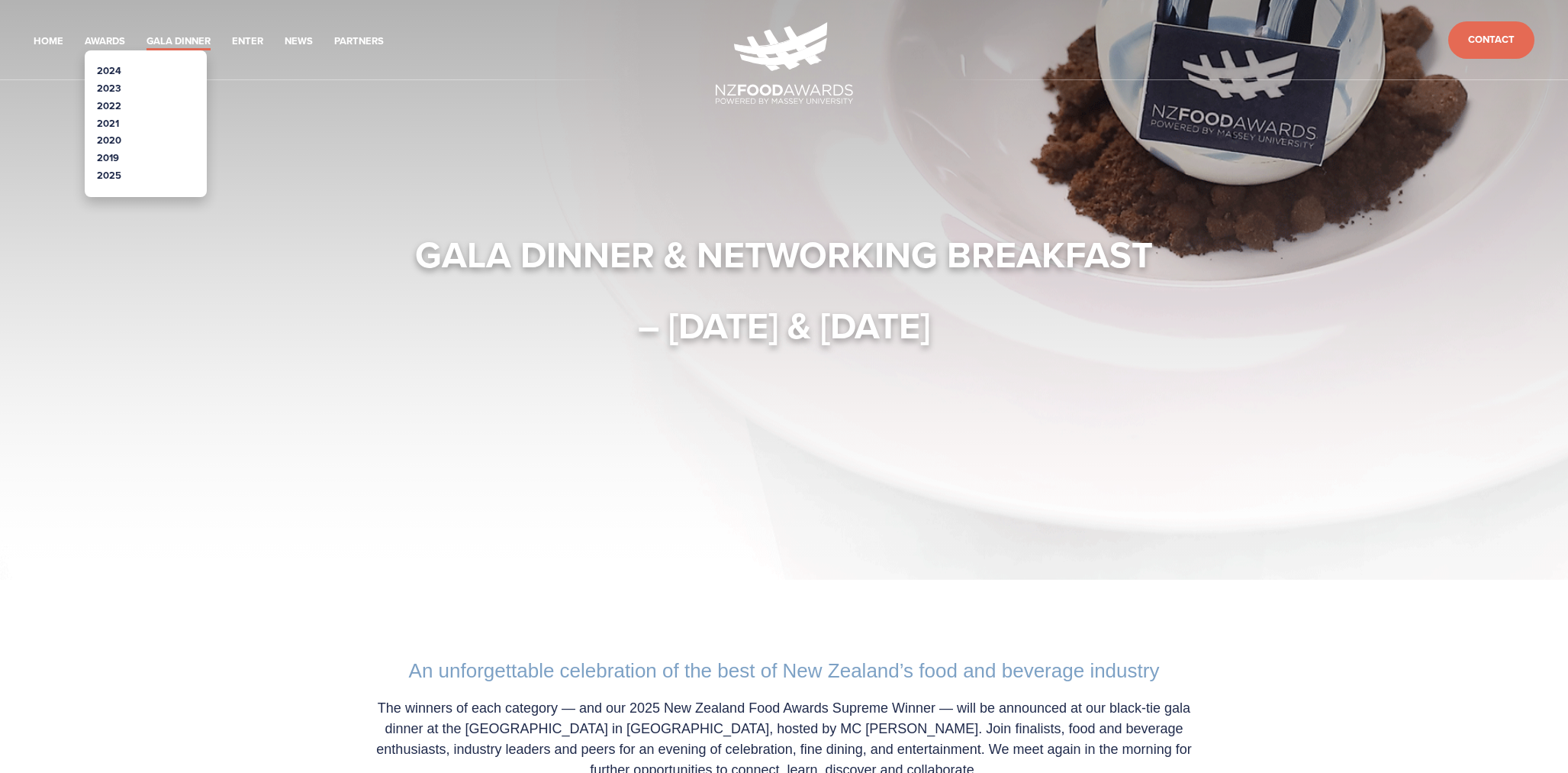
click at [109, 176] on link "2025" at bounding box center [109, 175] width 25 height 15
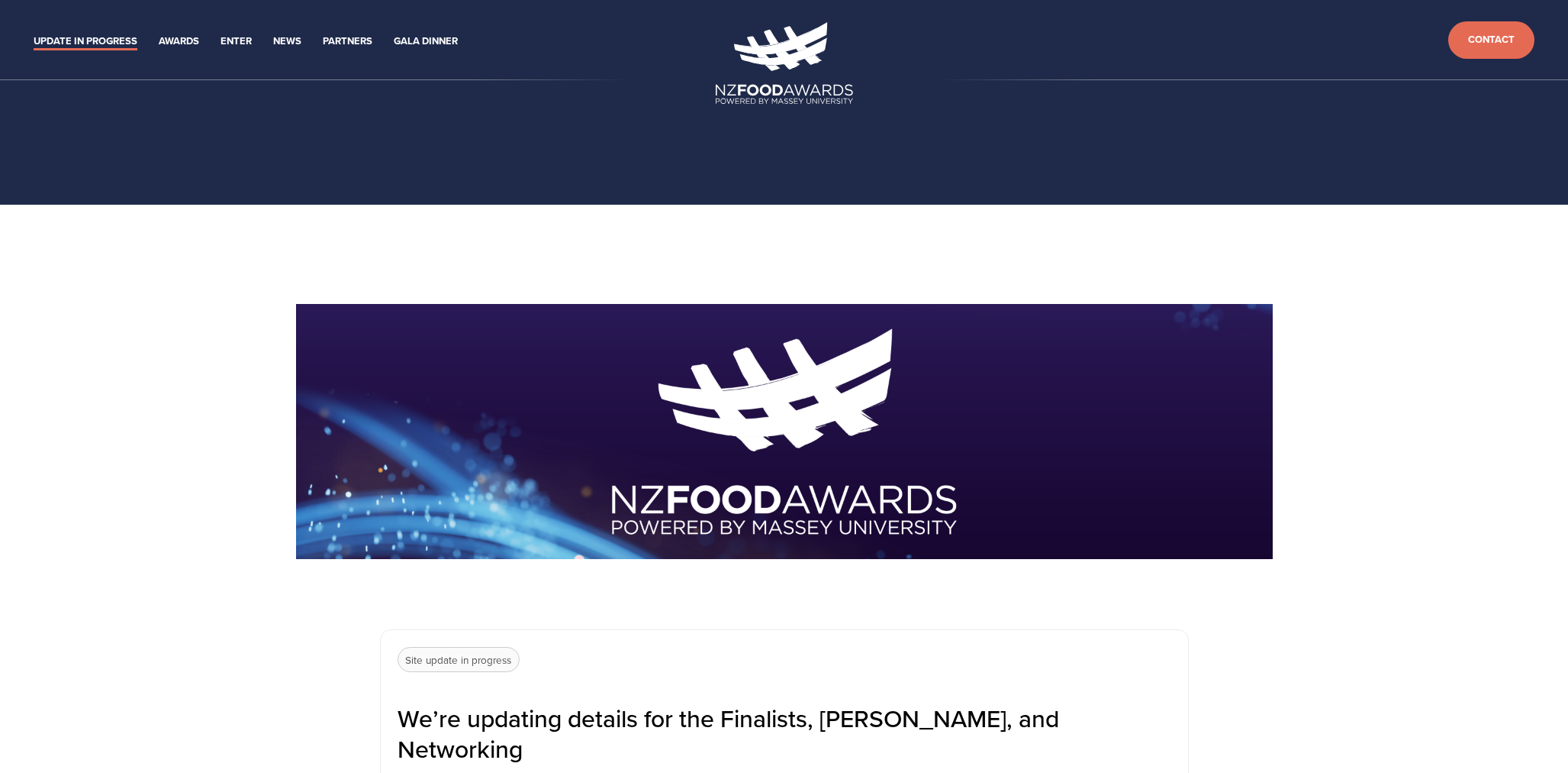
scroll to position [608, 0]
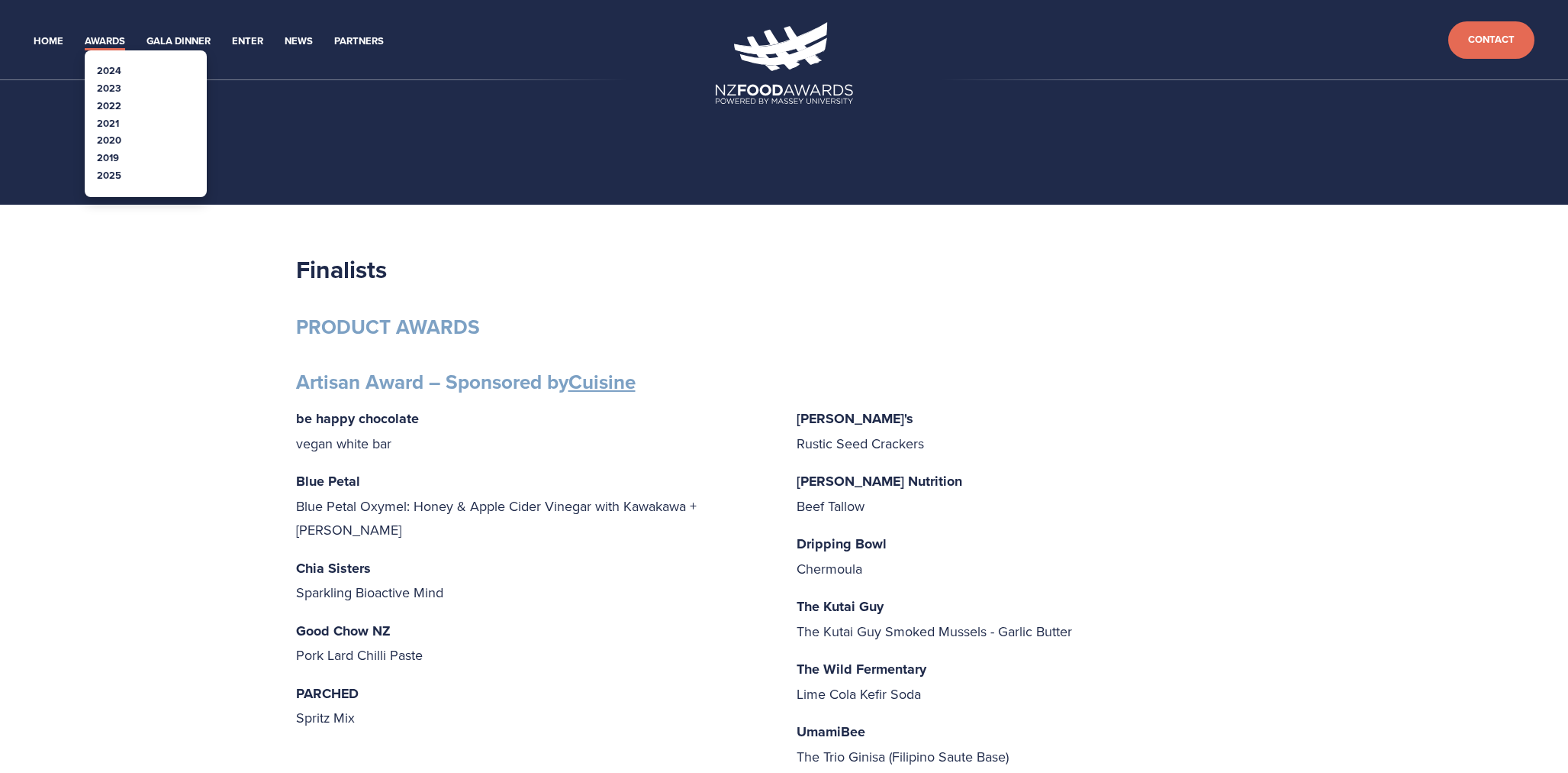
click at [112, 175] on link "2025" at bounding box center [109, 175] width 25 height 15
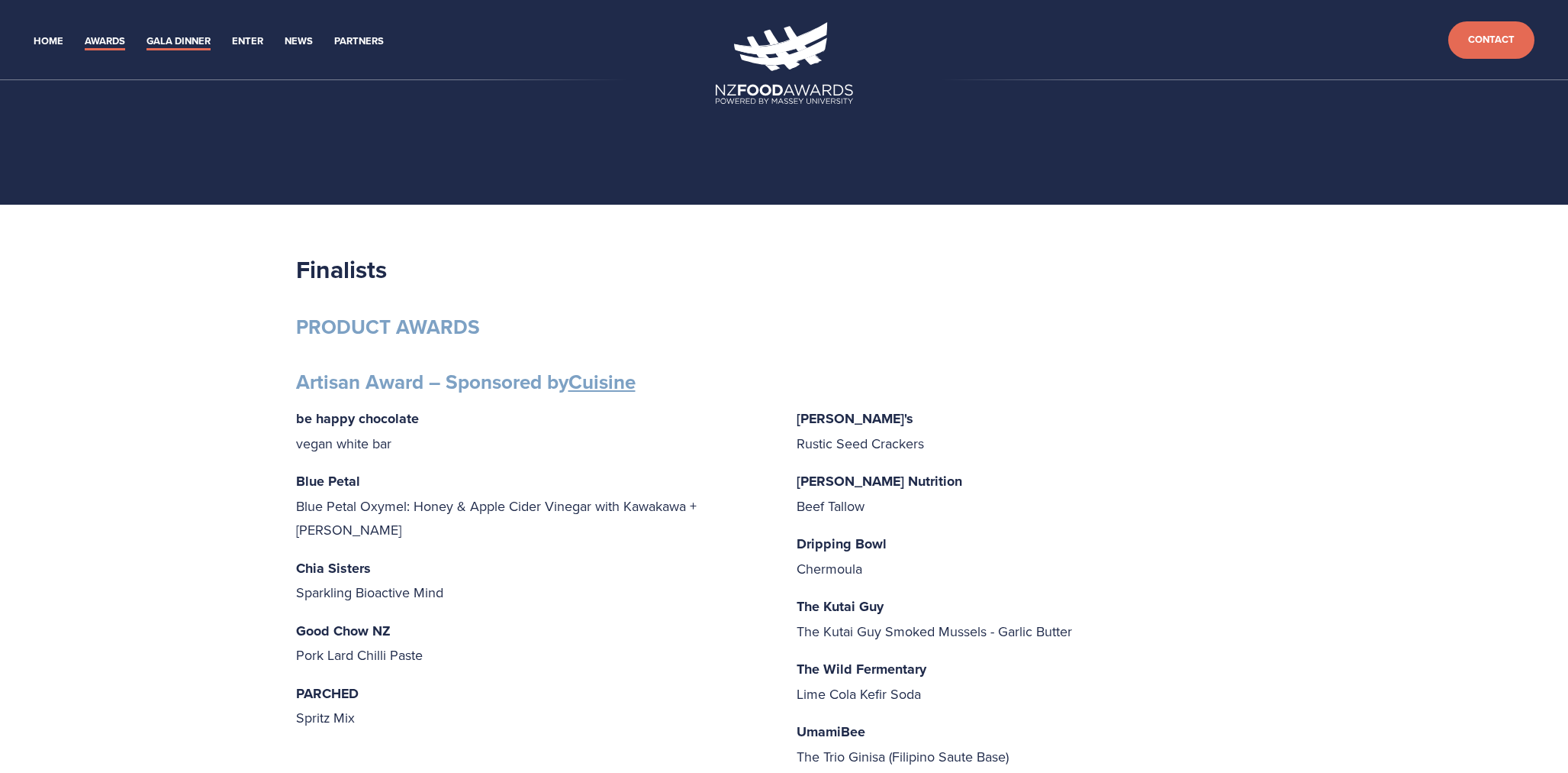
click at [176, 41] on link "Gala Dinner" at bounding box center [179, 41] width 64 height 18
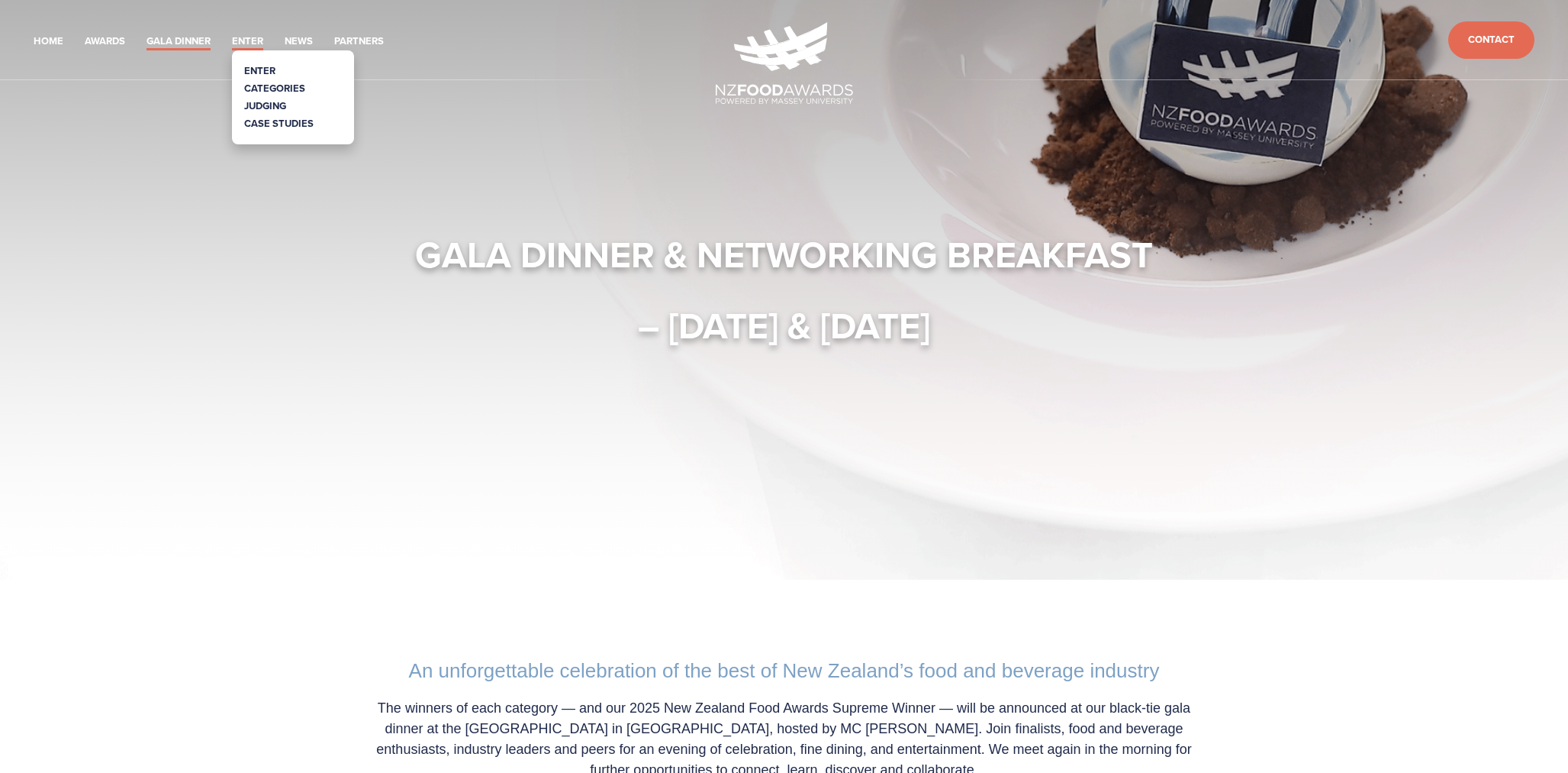
click at [247, 41] on link "Enter" at bounding box center [248, 41] width 31 height 18
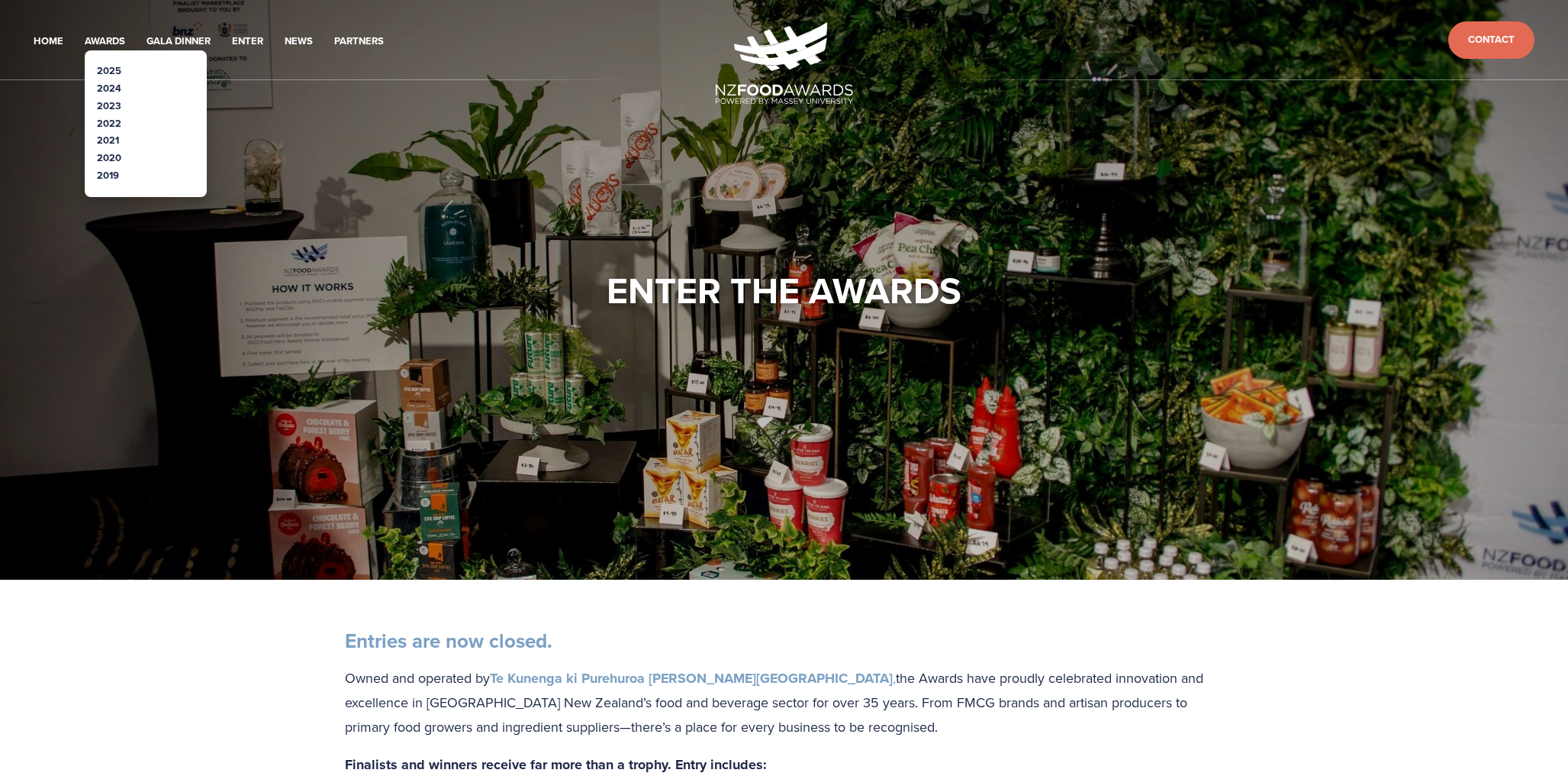
click at [107, 65] on link "2025" at bounding box center [109, 71] width 25 height 15
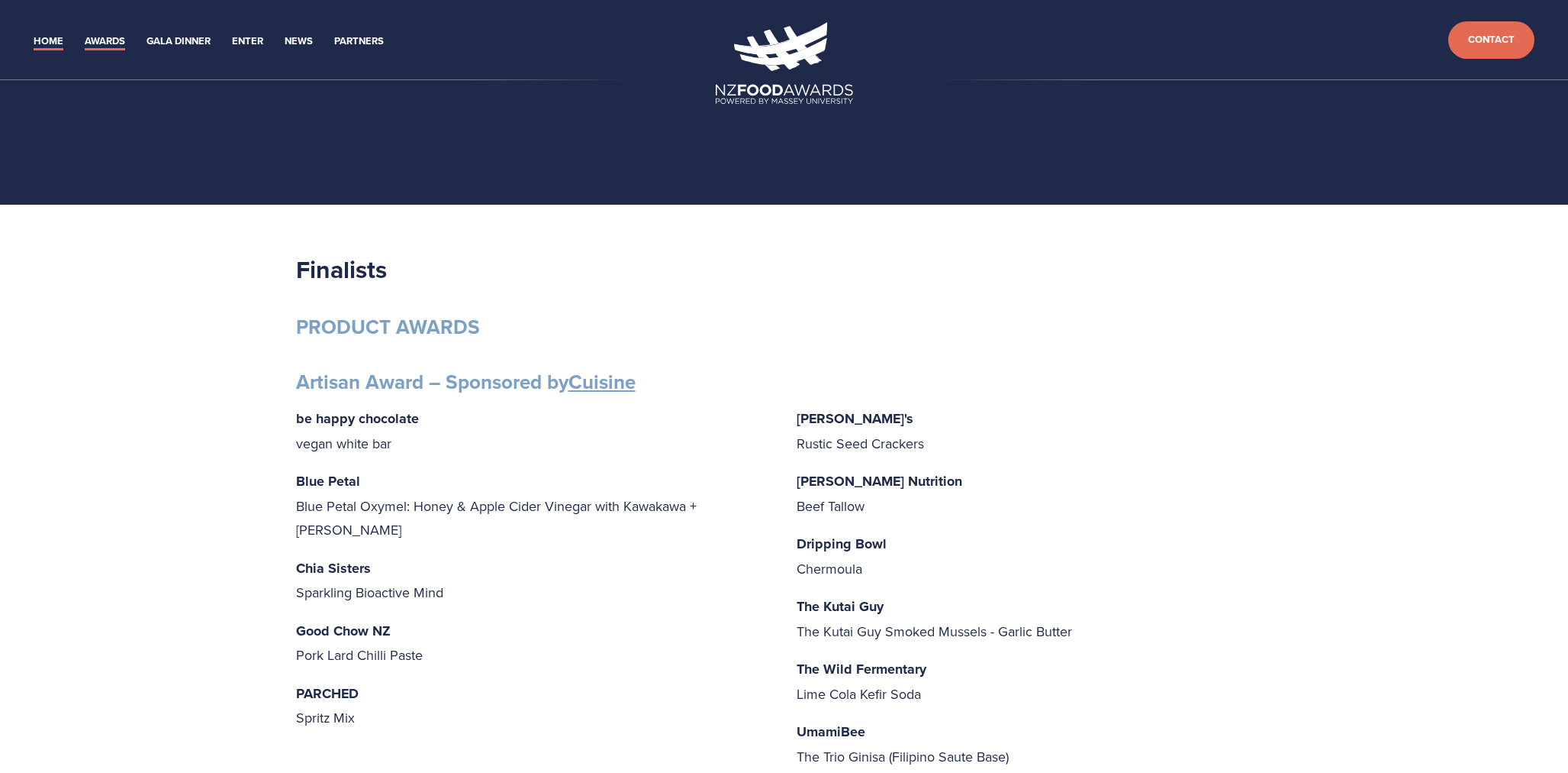
click at [57, 40] on link "Home" at bounding box center [48, 41] width 30 height 18
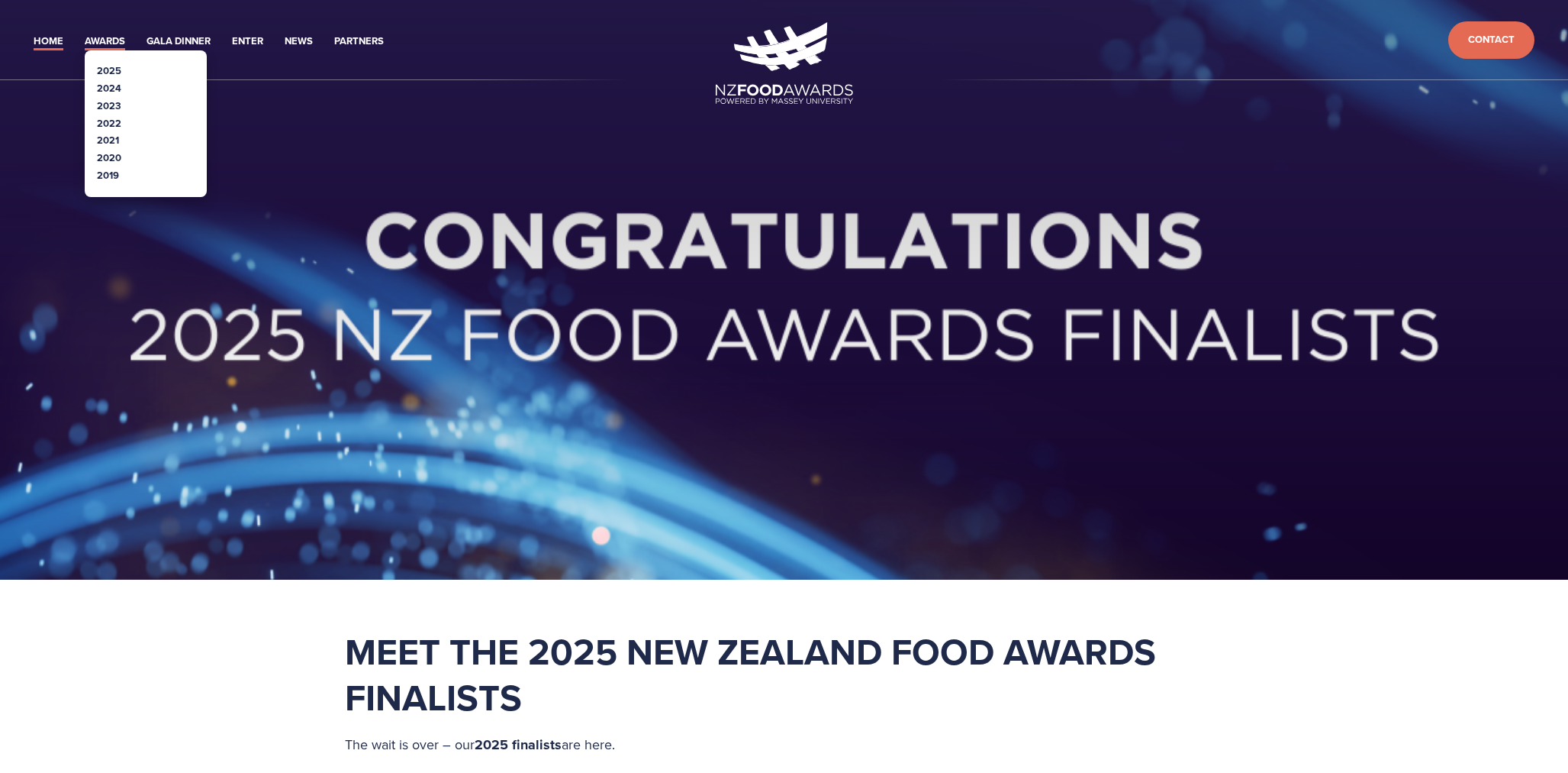
click at [105, 38] on link "Awards" at bounding box center [105, 41] width 41 height 18
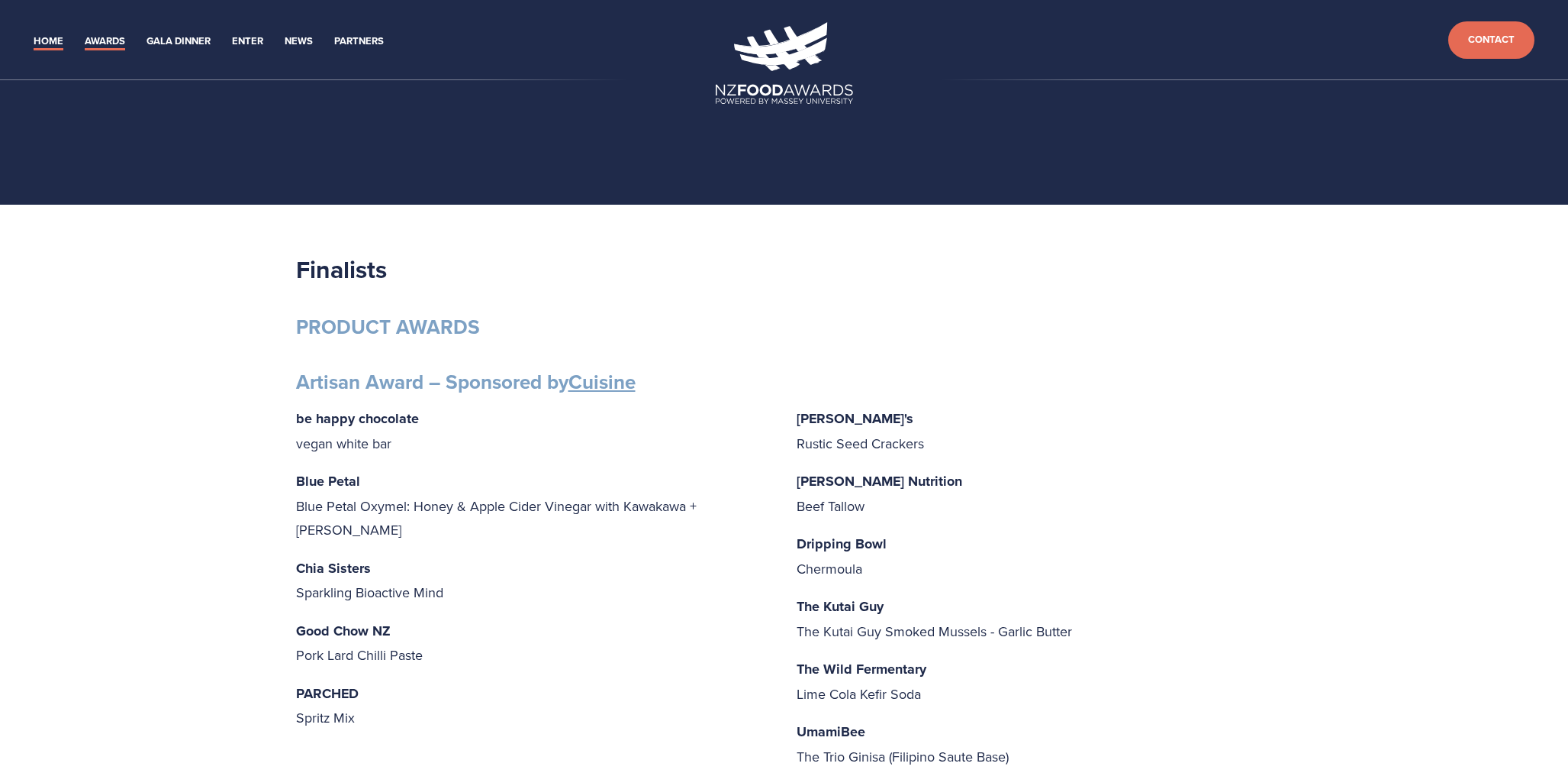
click at [57, 38] on link "Home" at bounding box center [48, 41] width 30 height 18
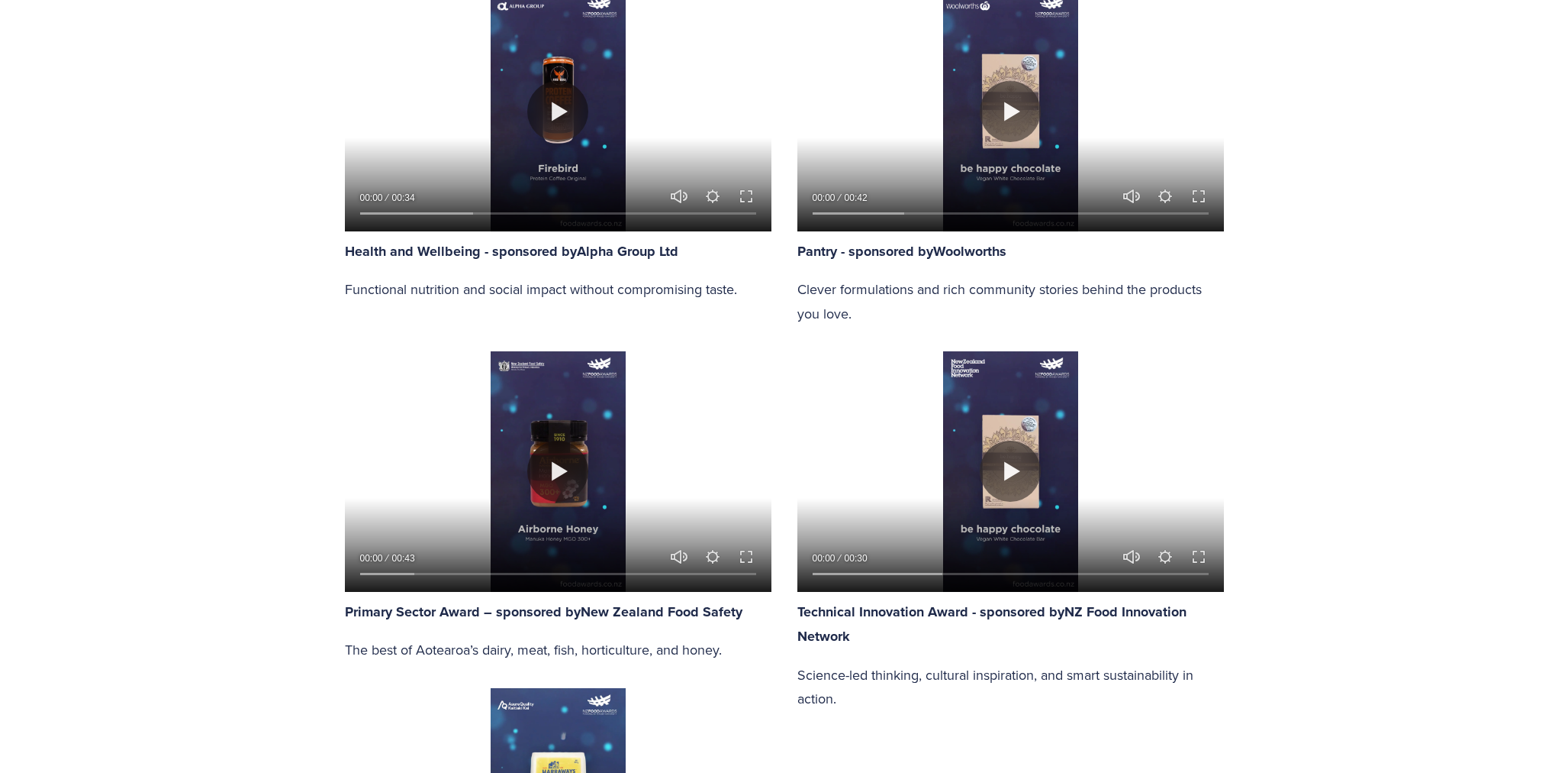
scroll to position [1833, 0]
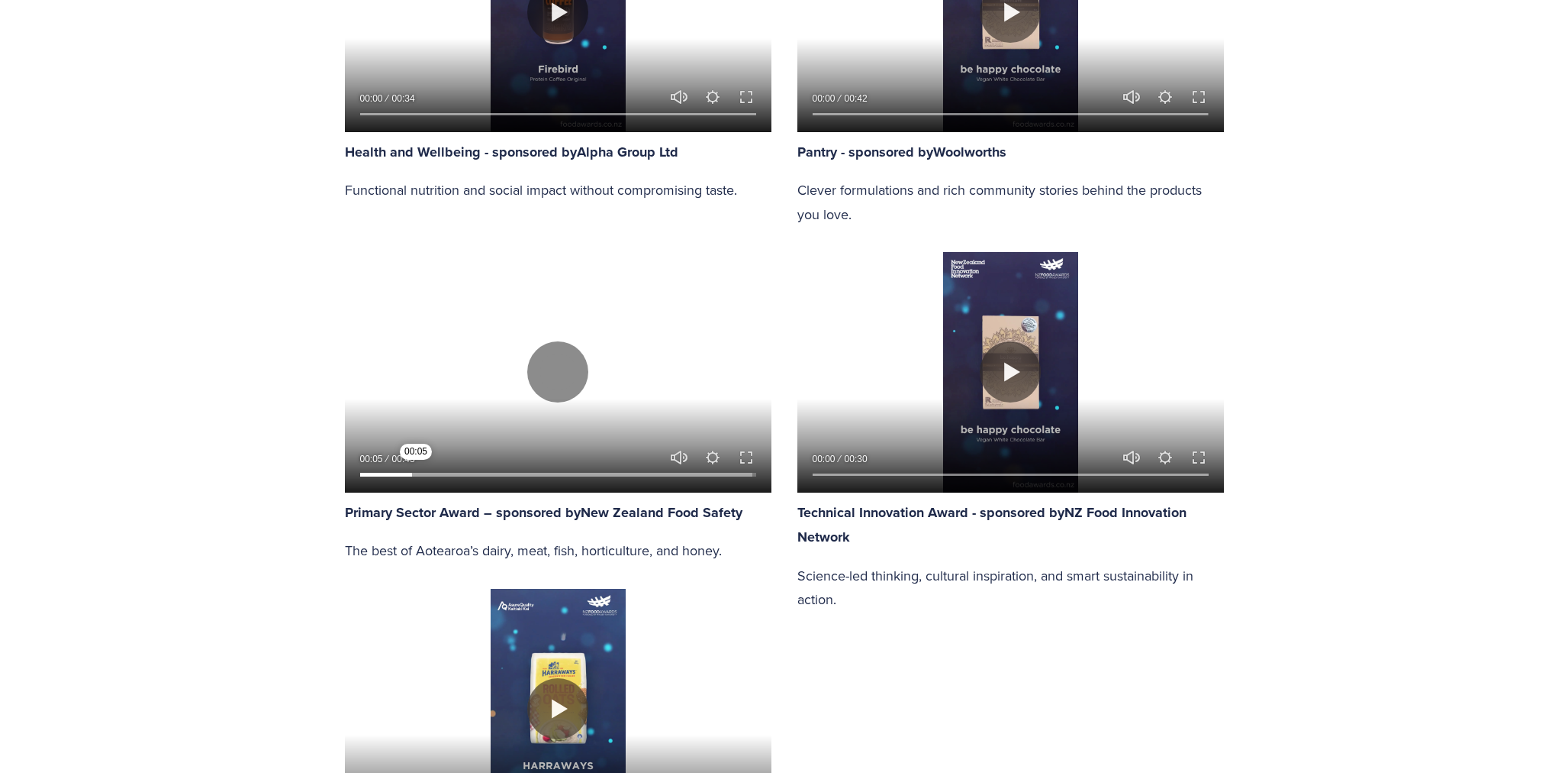
drag, startPoint x: 401, startPoint y: 470, endPoint x: 416, endPoint y: 452, distance: 23.4
type input "13.24"
click at [416, 469] on input "Seek" at bounding box center [558, 474] width 396 height 11
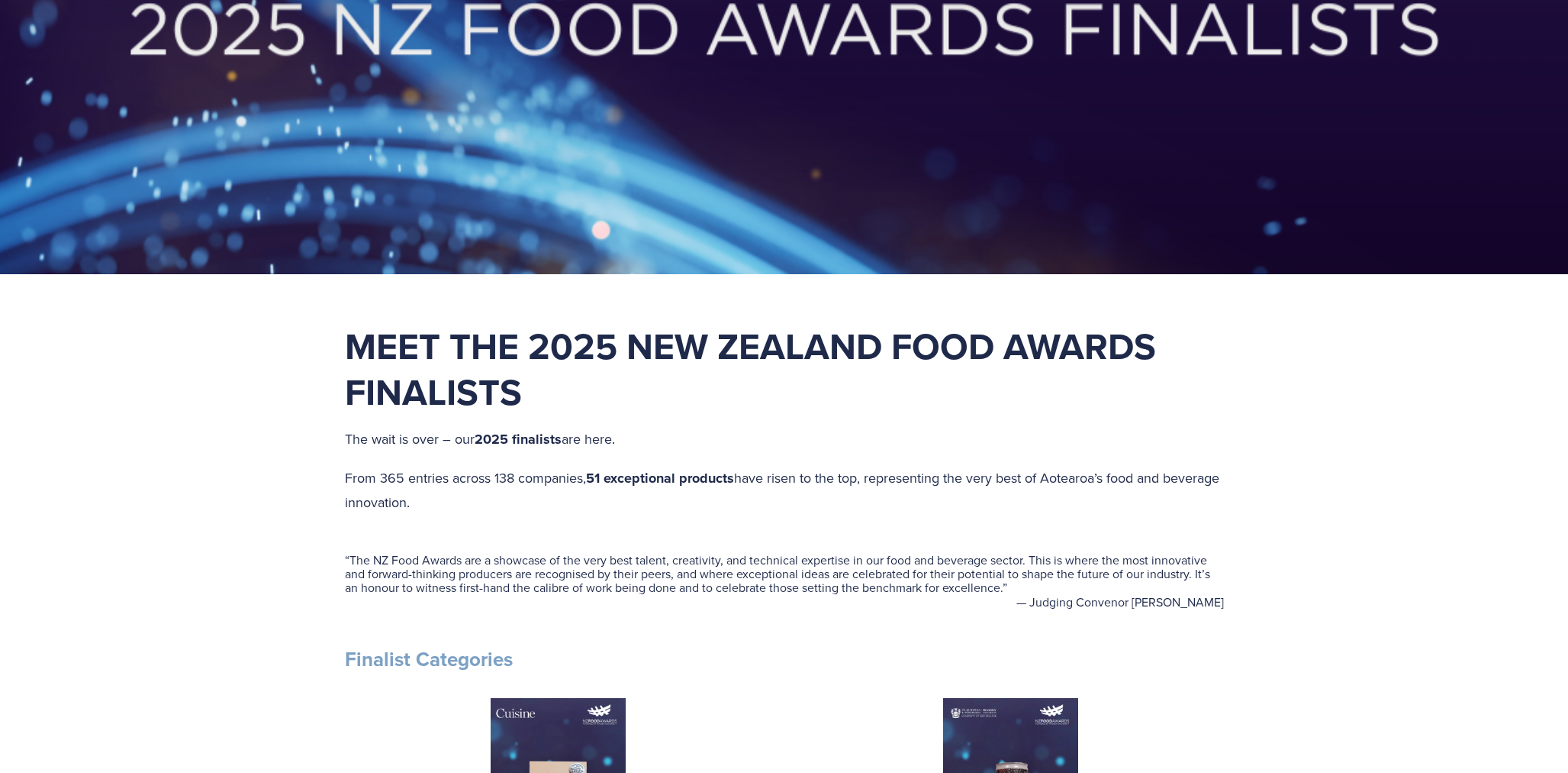
scroll to position [0, 0]
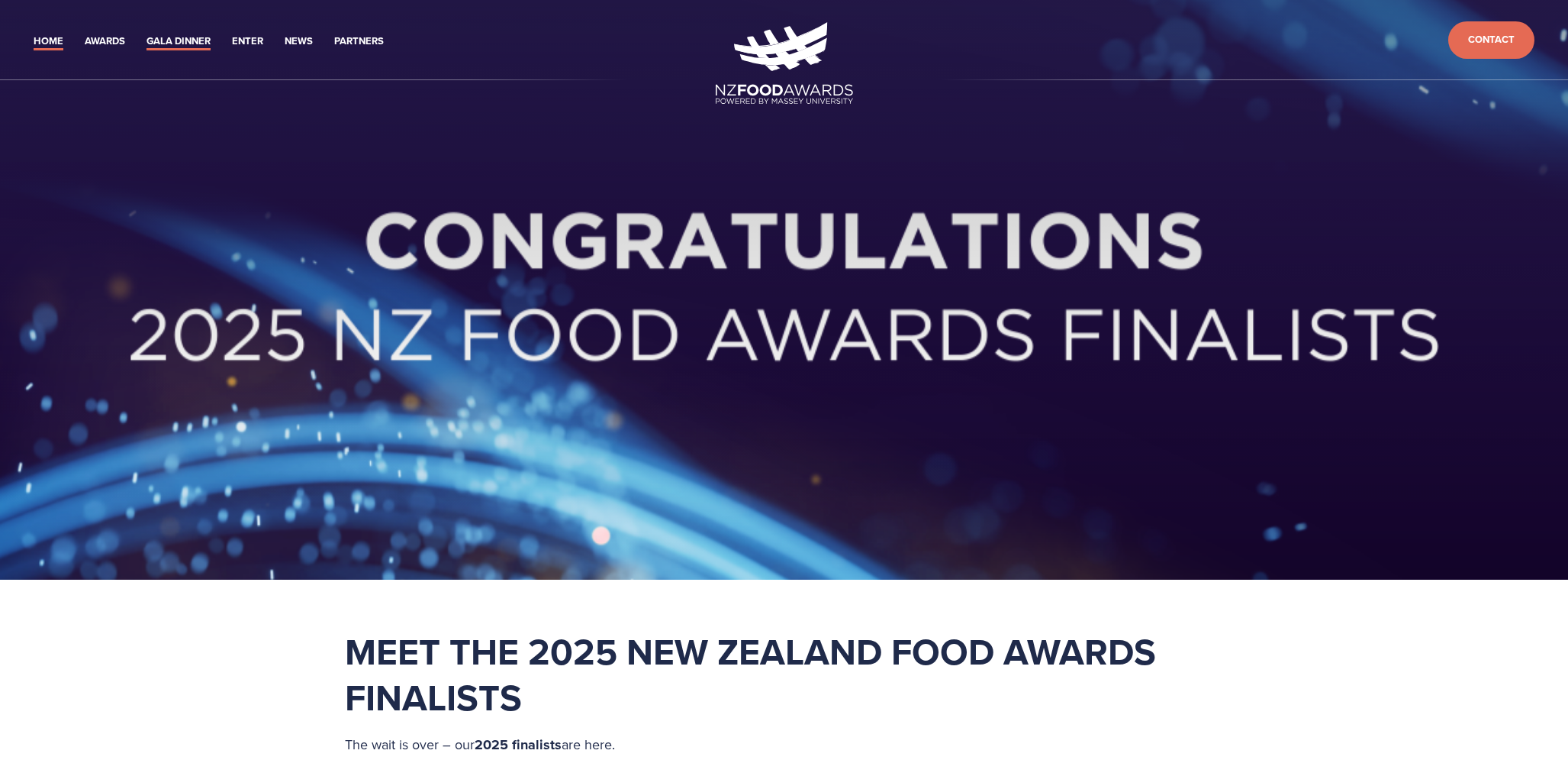
click at [185, 44] on link "Gala Dinner" at bounding box center [179, 41] width 64 height 18
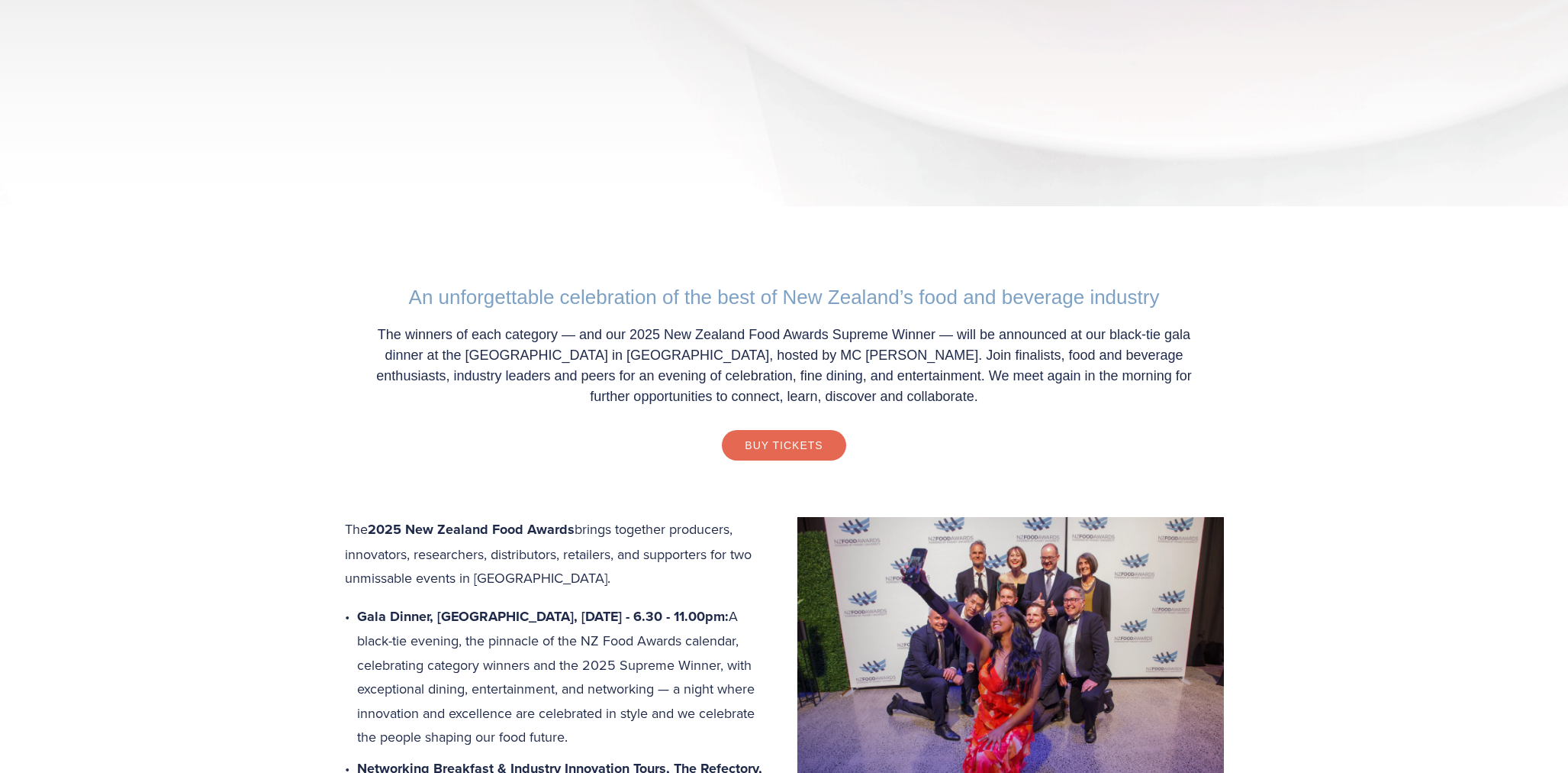
scroll to position [382, 0]
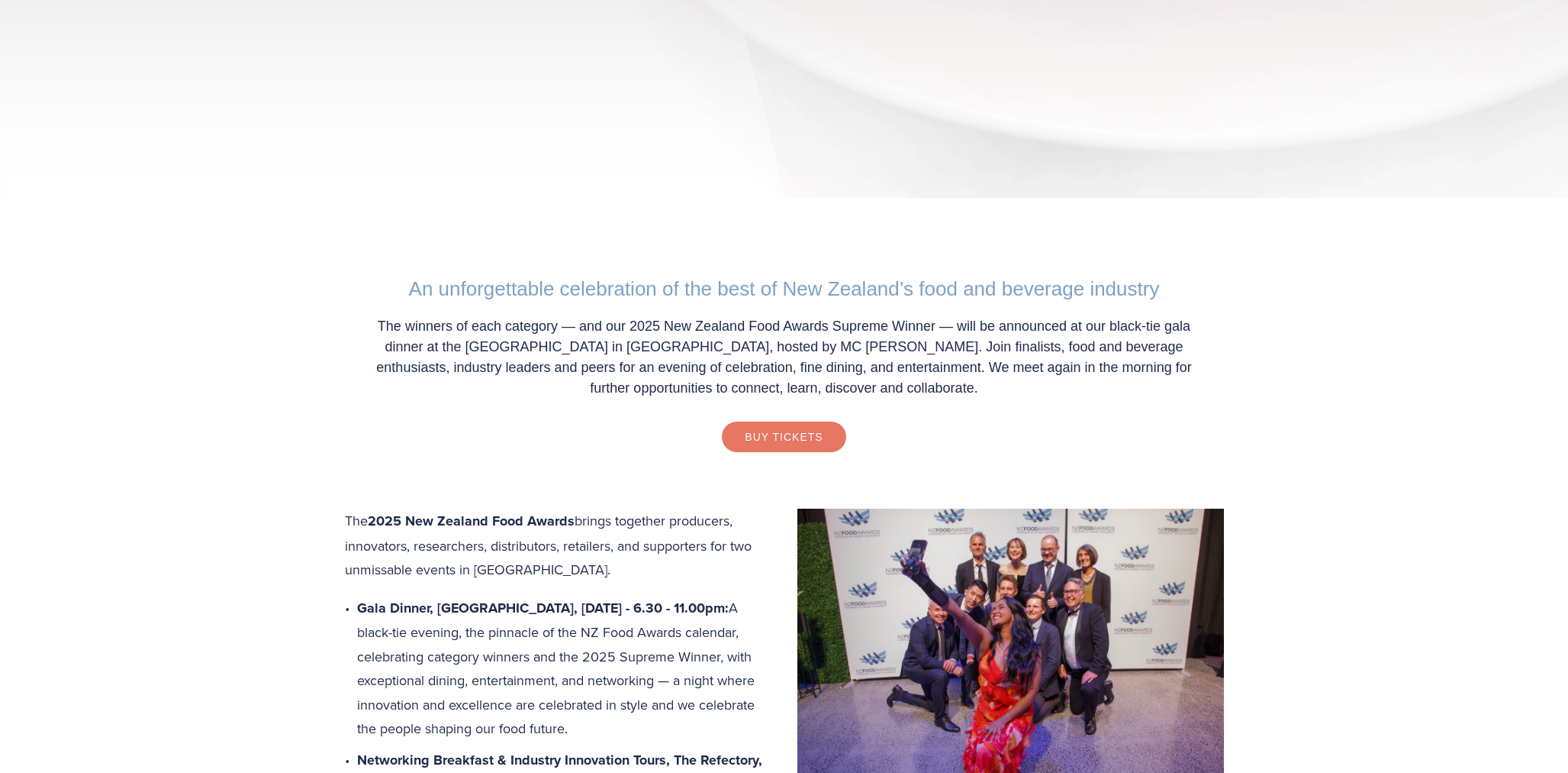
click at [799, 436] on link "Buy Tickets" at bounding box center [783, 437] width 123 height 31
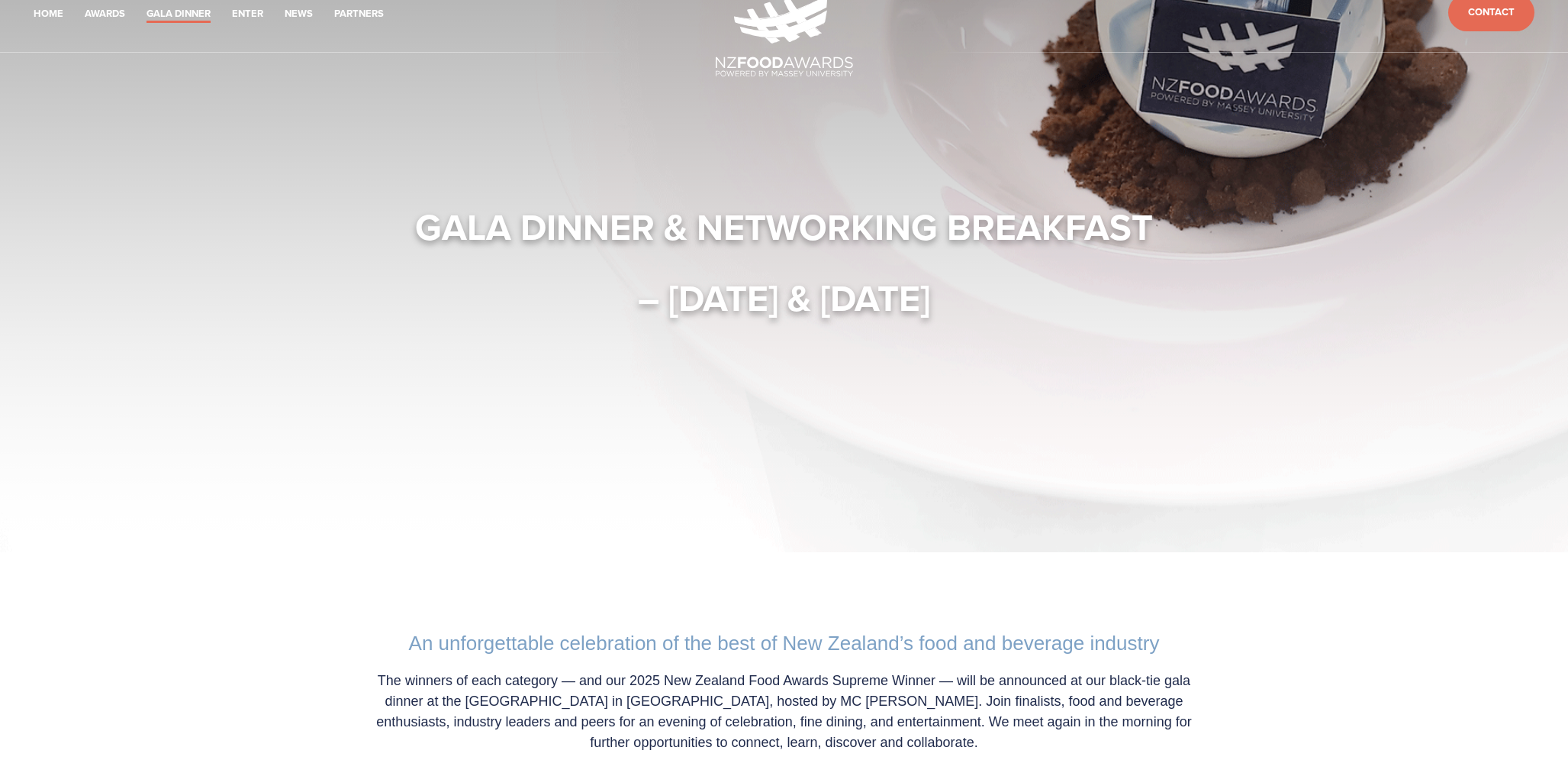
scroll to position [0, 0]
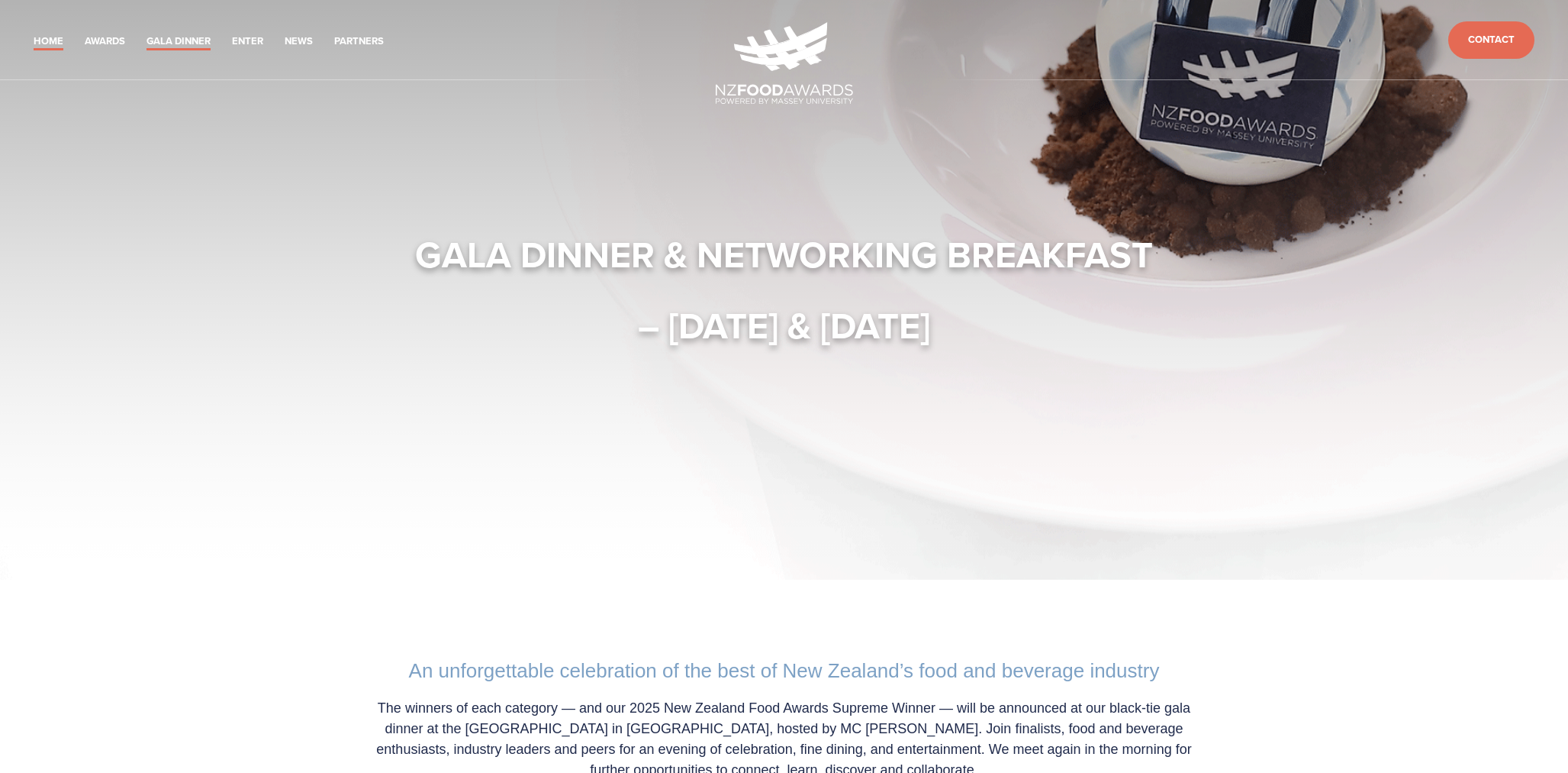
click at [51, 43] on link "Home" at bounding box center [48, 41] width 30 height 18
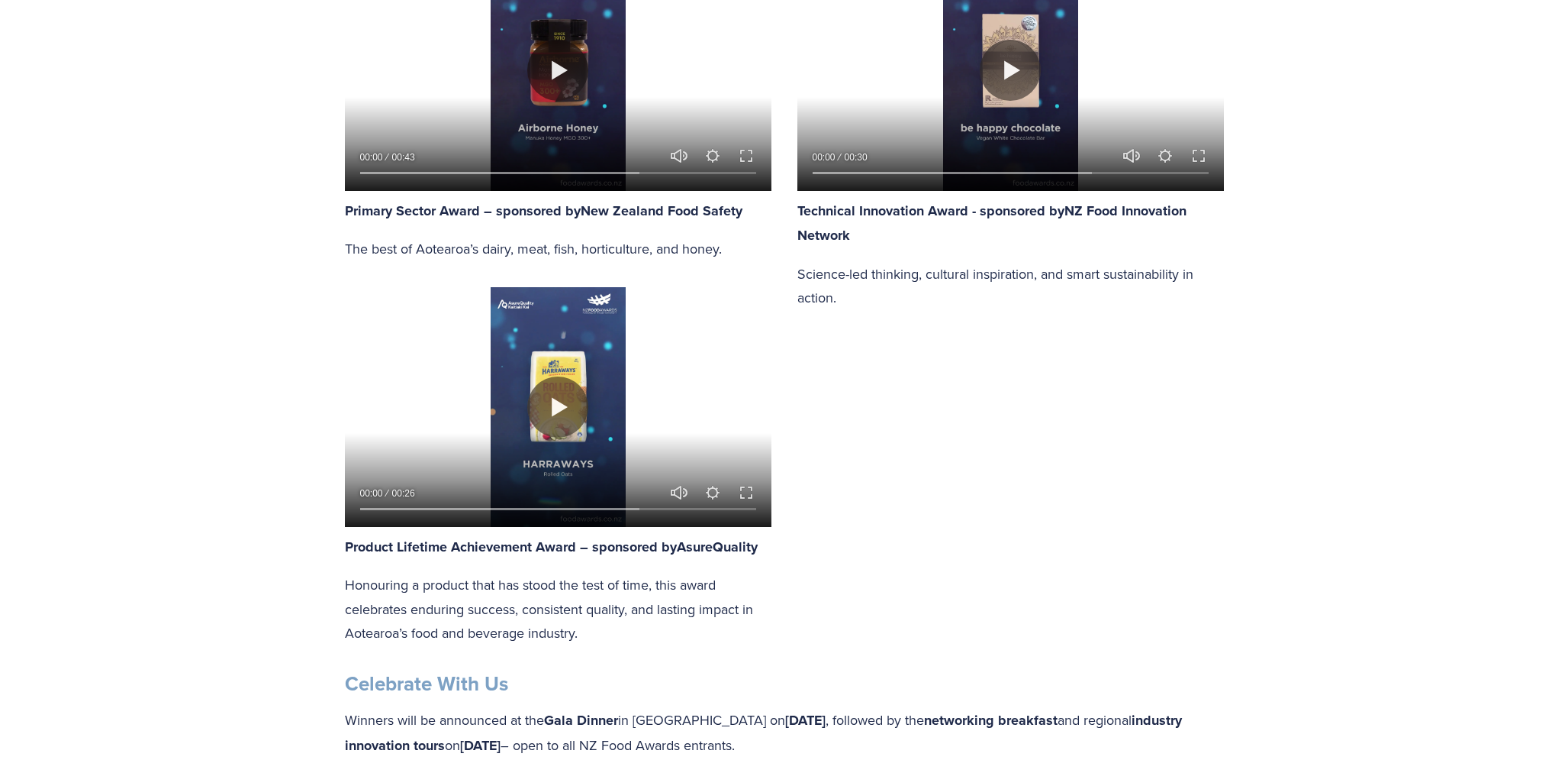
scroll to position [2138, 0]
